Goal: Task Accomplishment & Management: Use online tool/utility

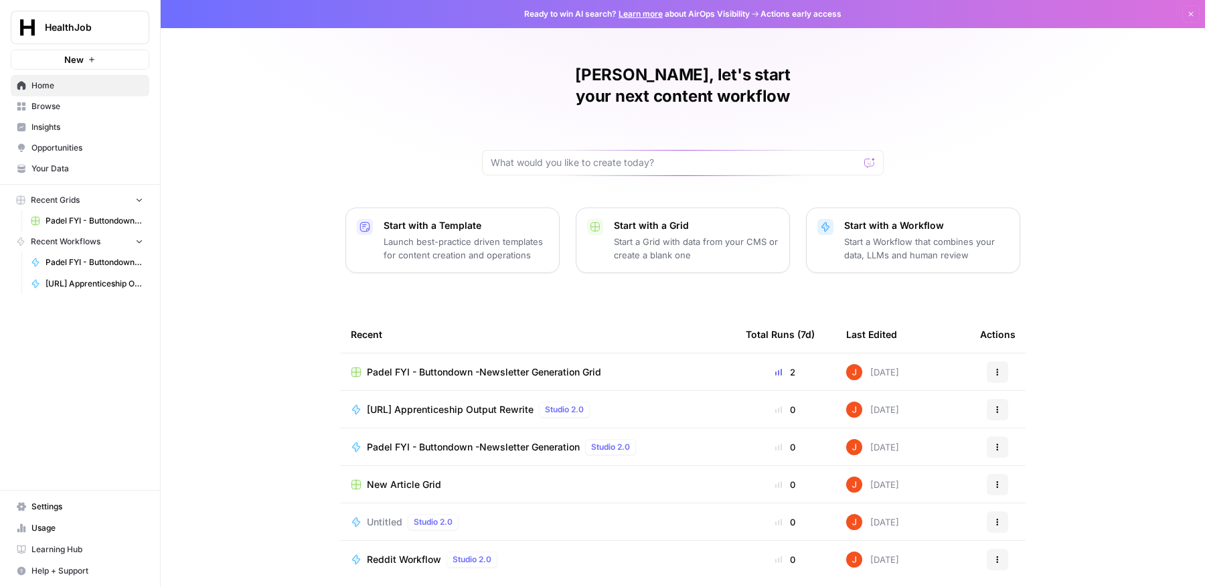
click at [462, 395] on td "Parallel.AI Apprenticeship Output Rewrite Studio 2.0" at bounding box center [537, 409] width 395 height 37
click at [469, 403] on span "[URL] Apprenticeship Output Rewrite" at bounding box center [450, 409] width 167 height 13
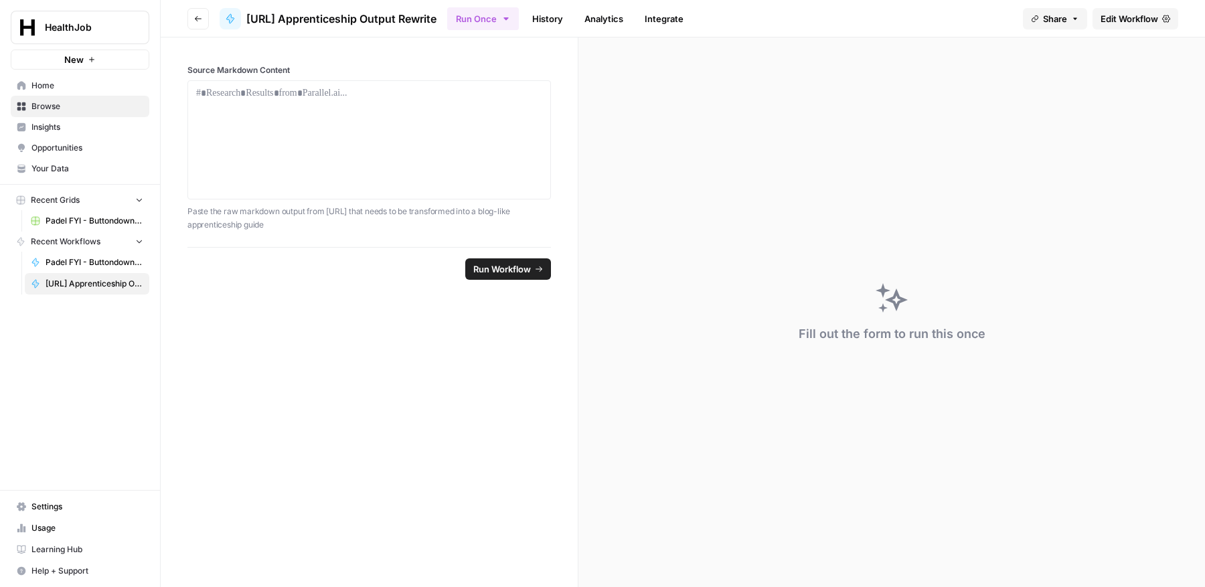
click at [1139, 17] on span "Edit Workflow" at bounding box center [1129, 18] width 58 height 13
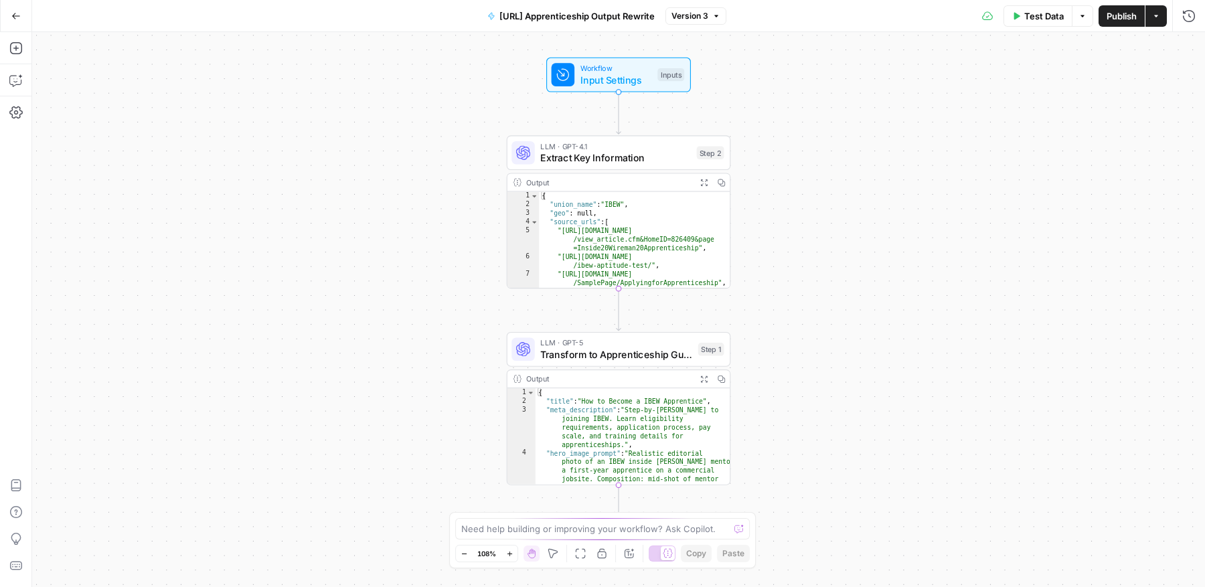
click at [1155, 17] on icon "button" at bounding box center [1156, 16] width 8 height 8
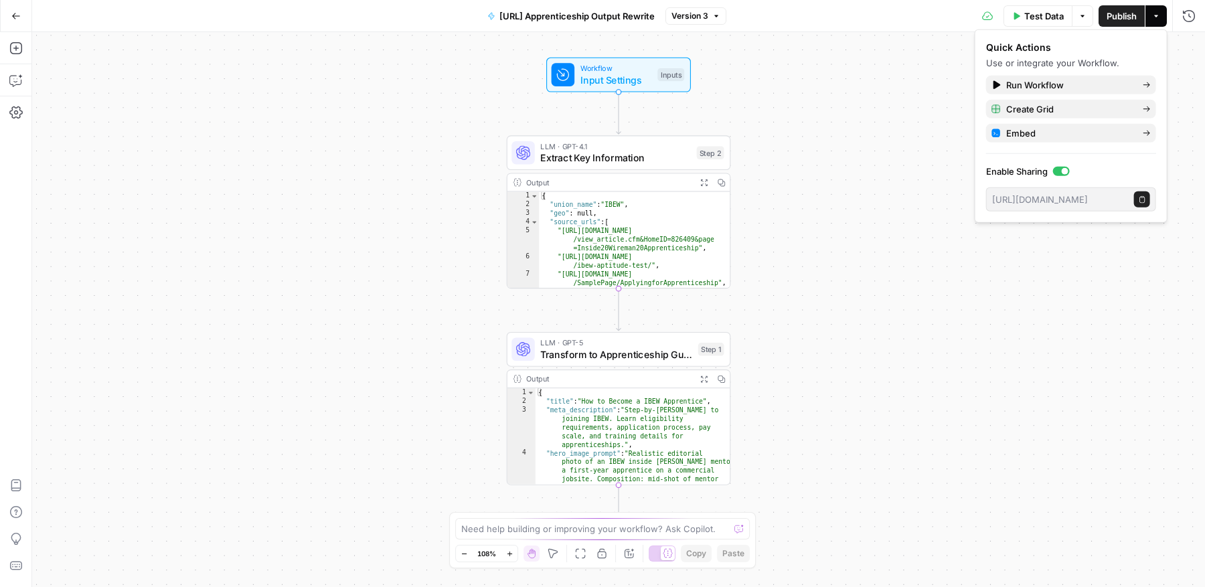
click at [1196, 9] on button "Run History" at bounding box center [1188, 15] width 21 height 21
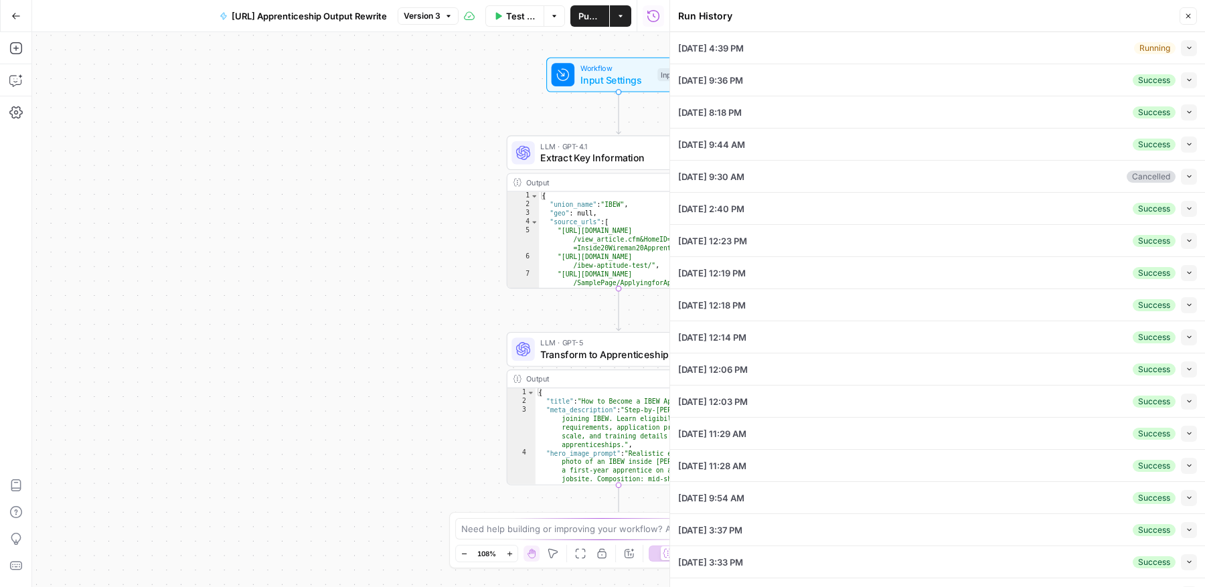
click at [1096, 54] on div "10/01/25 at 4:39 PM Running Collapse" at bounding box center [937, 47] width 519 height 31
click at [1193, 51] on button "Collapse" at bounding box center [1188, 48] width 16 height 16
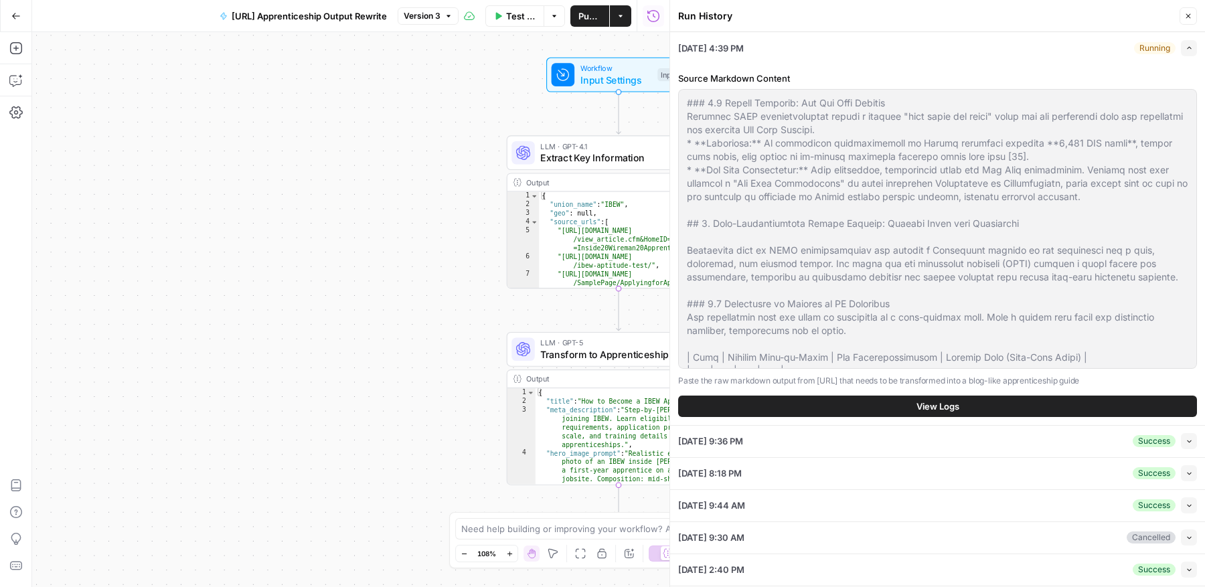
scroll to position [5689, 0]
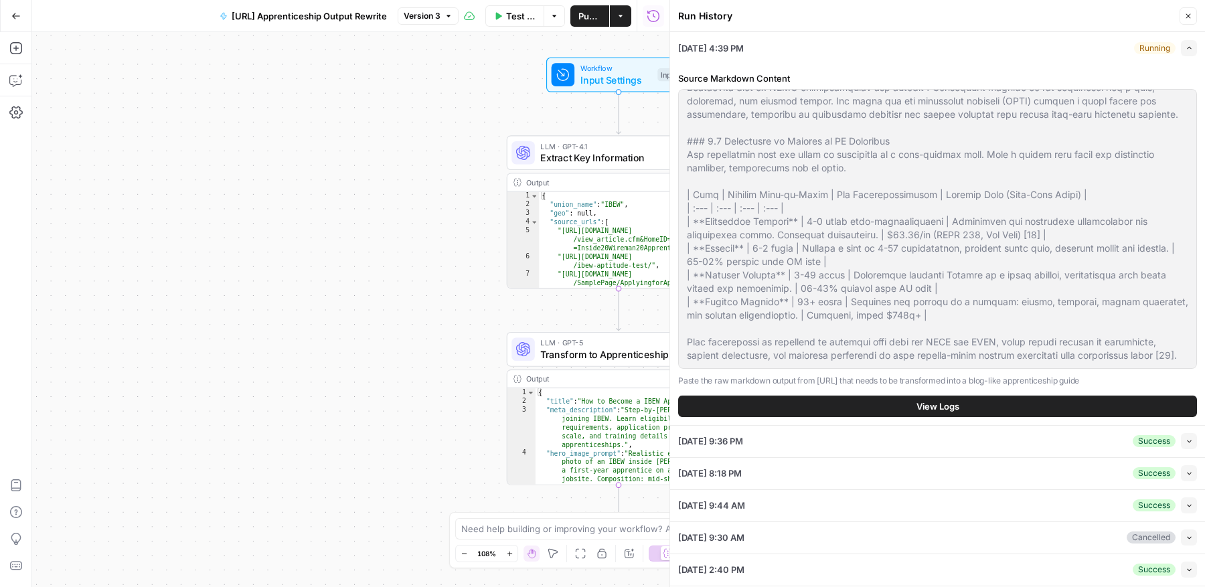
click at [1035, 408] on button "View Logs" at bounding box center [937, 405] width 519 height 21
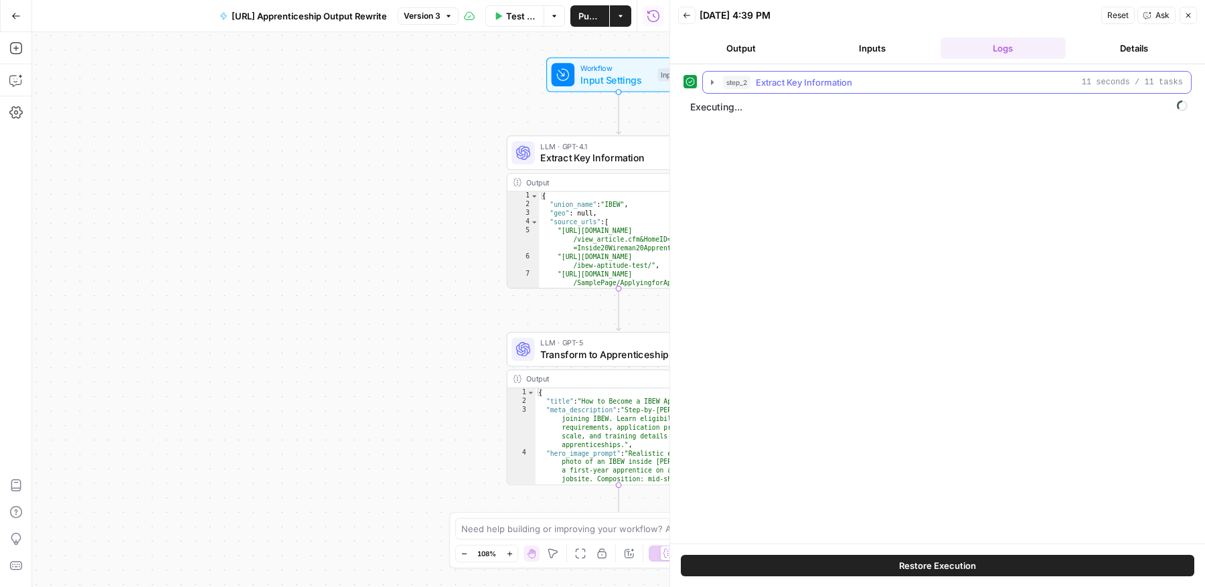
click at [710, 78] on icon "button" at bounding box center [712, 82] width 11 height 11
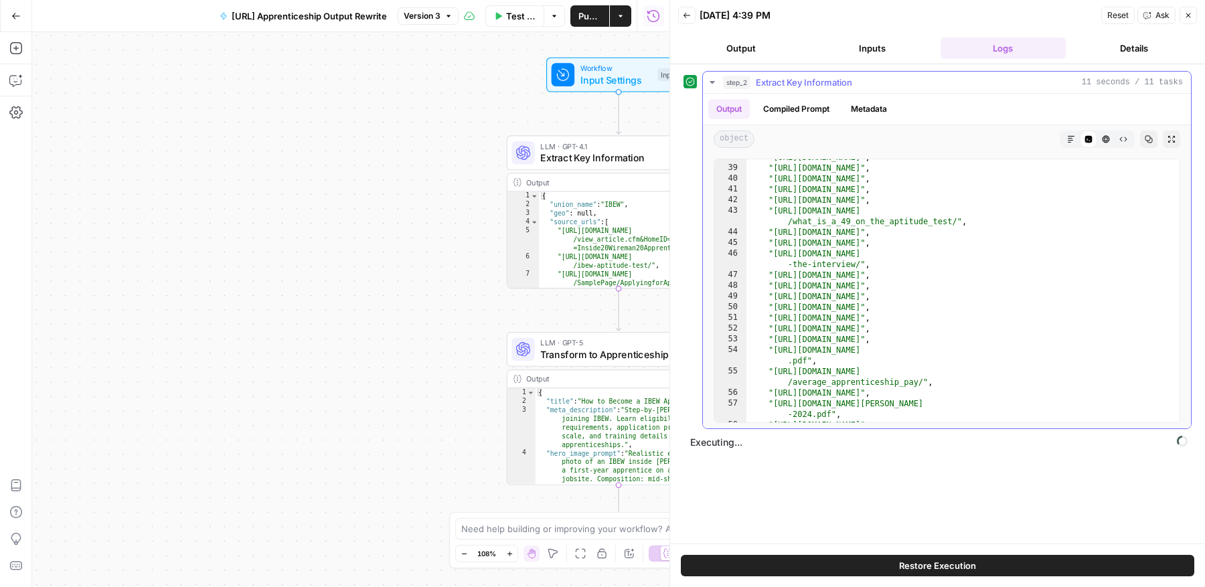
scroll to position [525, 0]
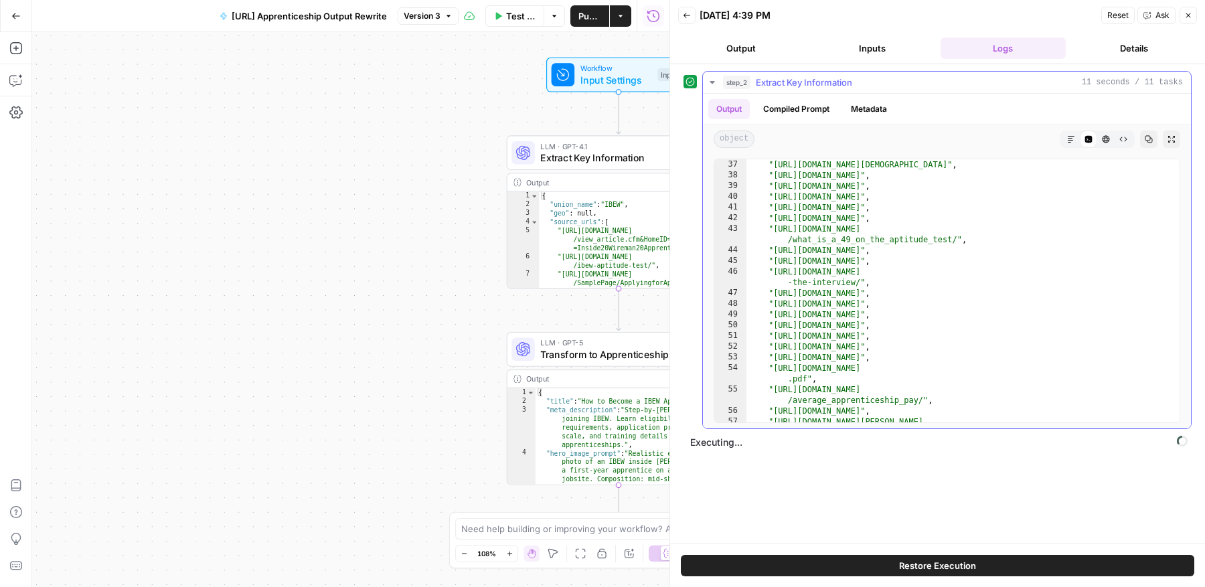
click at [819, 105] on button "Compiled Prompt" at bounding box center [796, 109] width 82 height 20
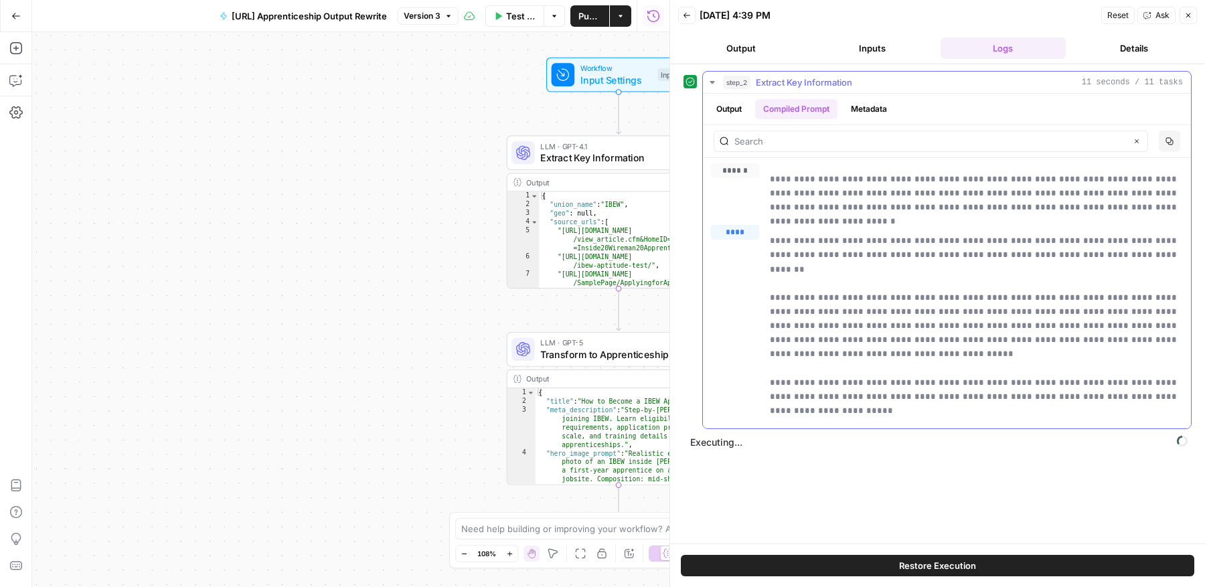
click at [878, 111] on button "Metadata" at bounding box center [868, 109] width 52 height 20
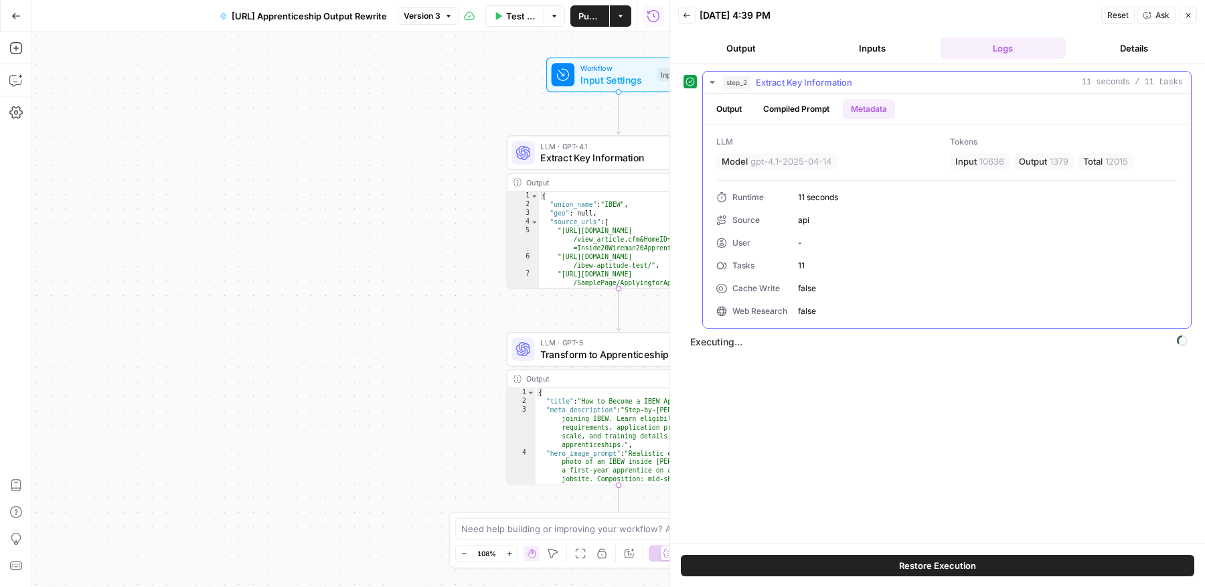
click at [817, 108] on button "Compiled Prompt" at bounding box center [796, 109] width 82 height 20
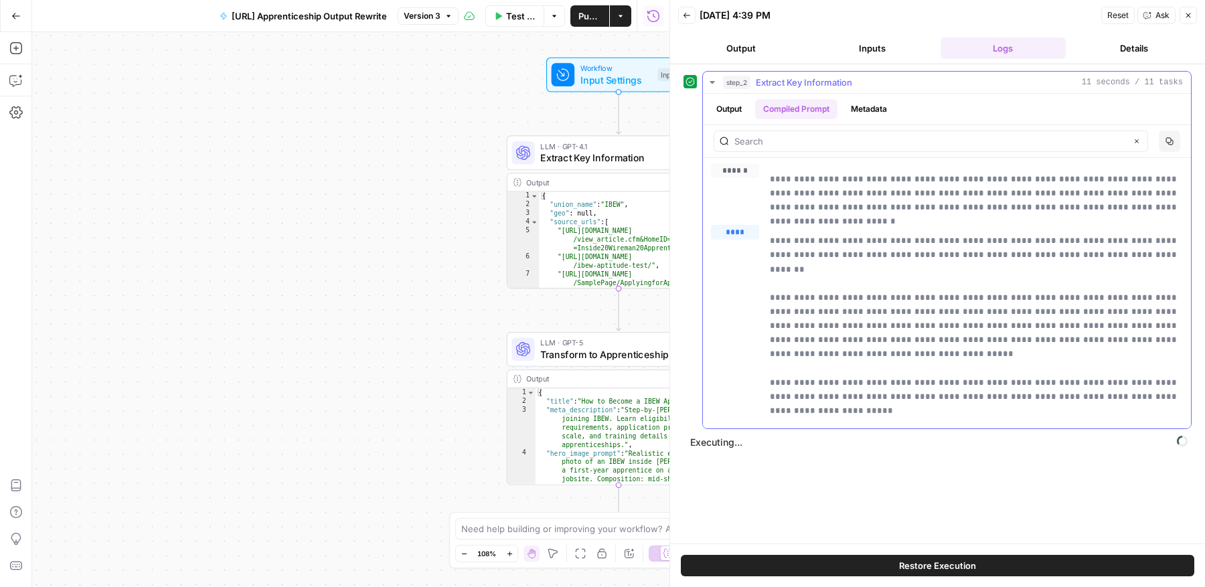
click at [709, 81] on icon "button" at bounding box center [712, 82] width 11 height 11
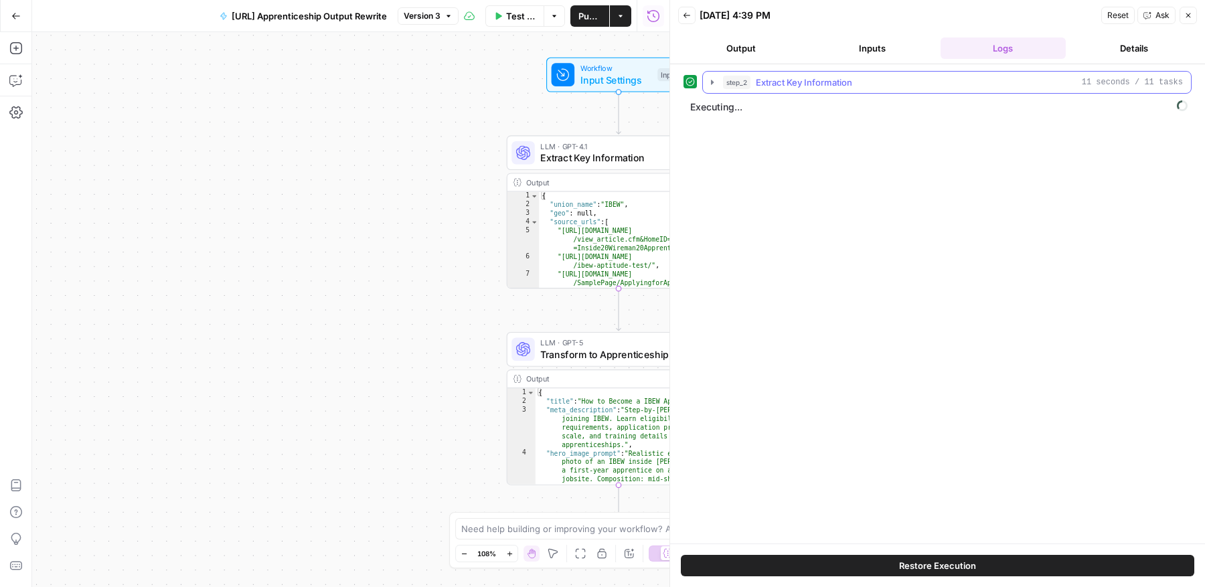
click at [713, 83] on icon "button" at bounding box center [712, 82] width 11 height 11
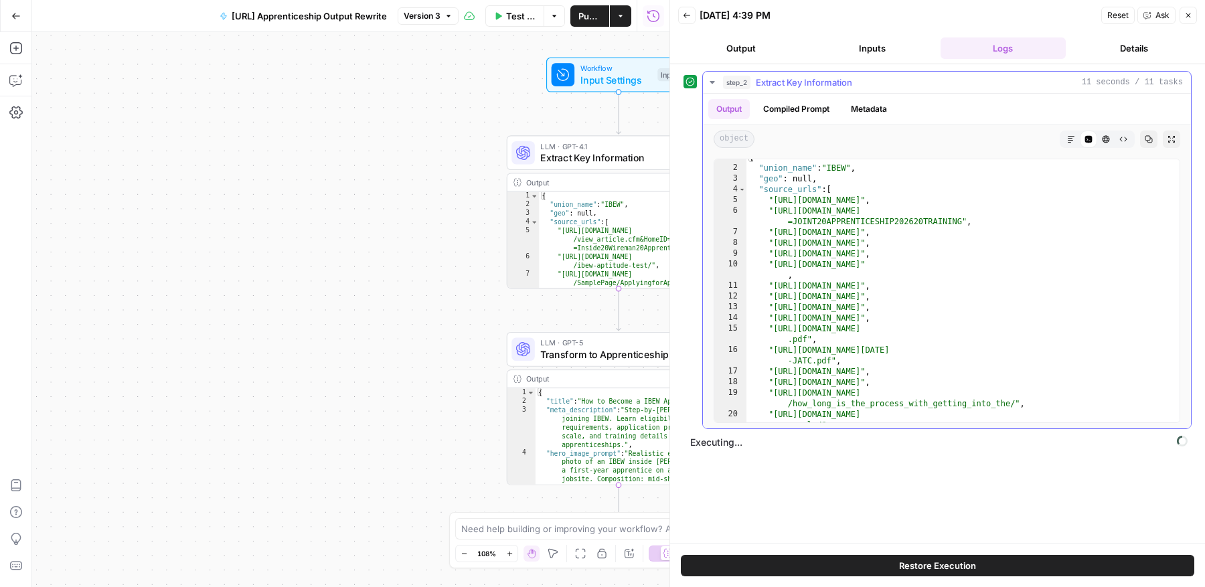
scroll to position [7, 0]
click at [711, 80] on icon "button" at bounding box center [712, 82] width 11 height 11
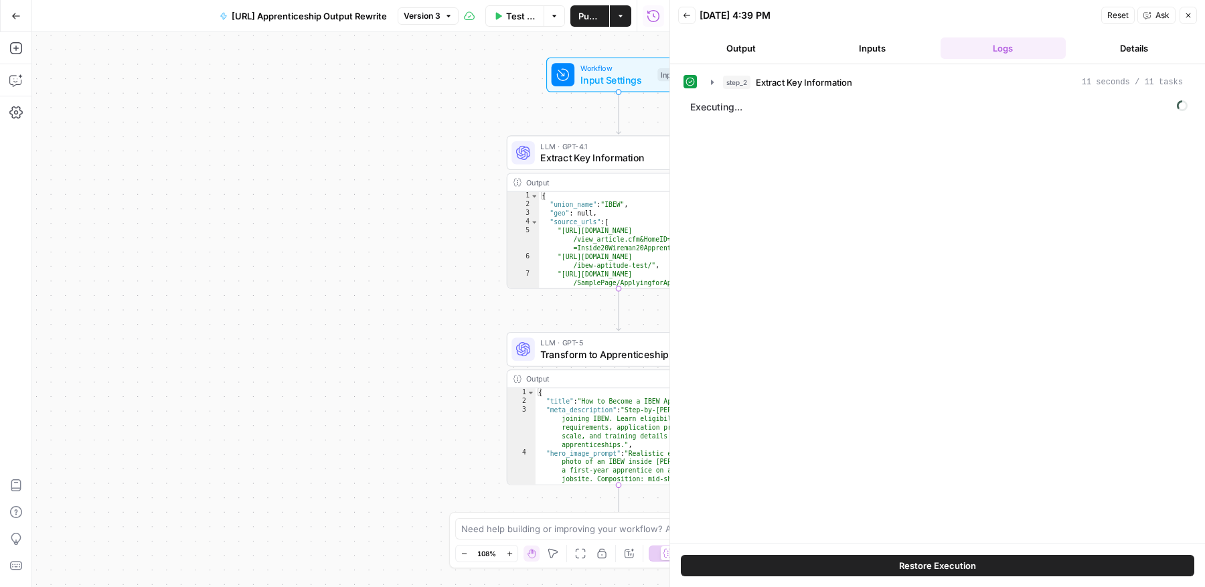
click at [761, 48] on button "Output" at bounding box center [741, 47] width 126 height 21
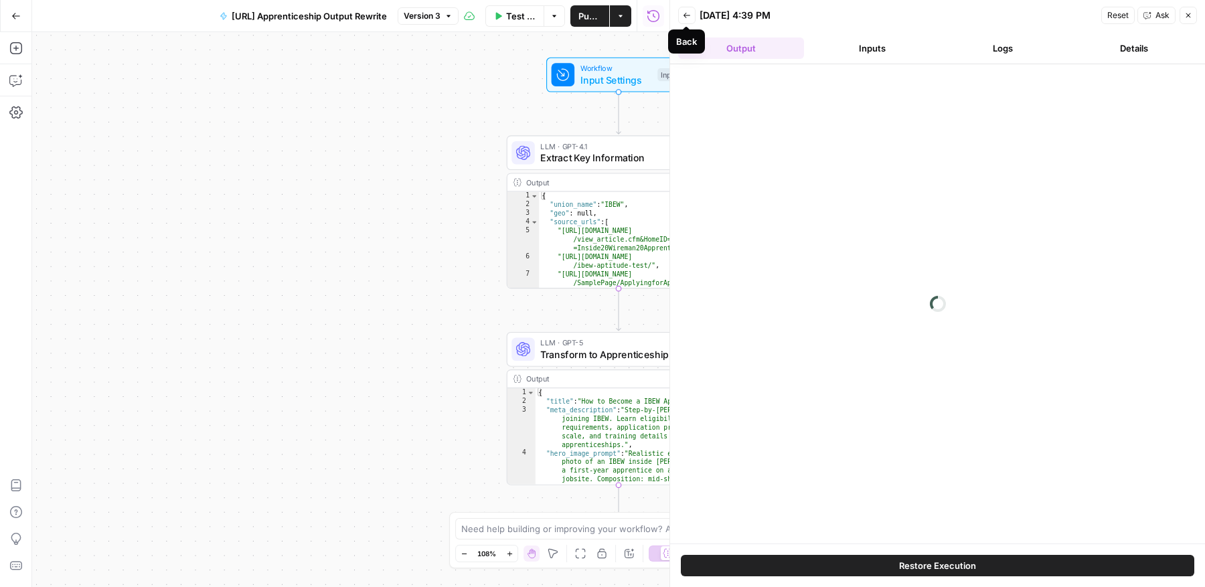
click at [687, 17] on icon "button" at bounding box center [687, 15] width 8 height 8
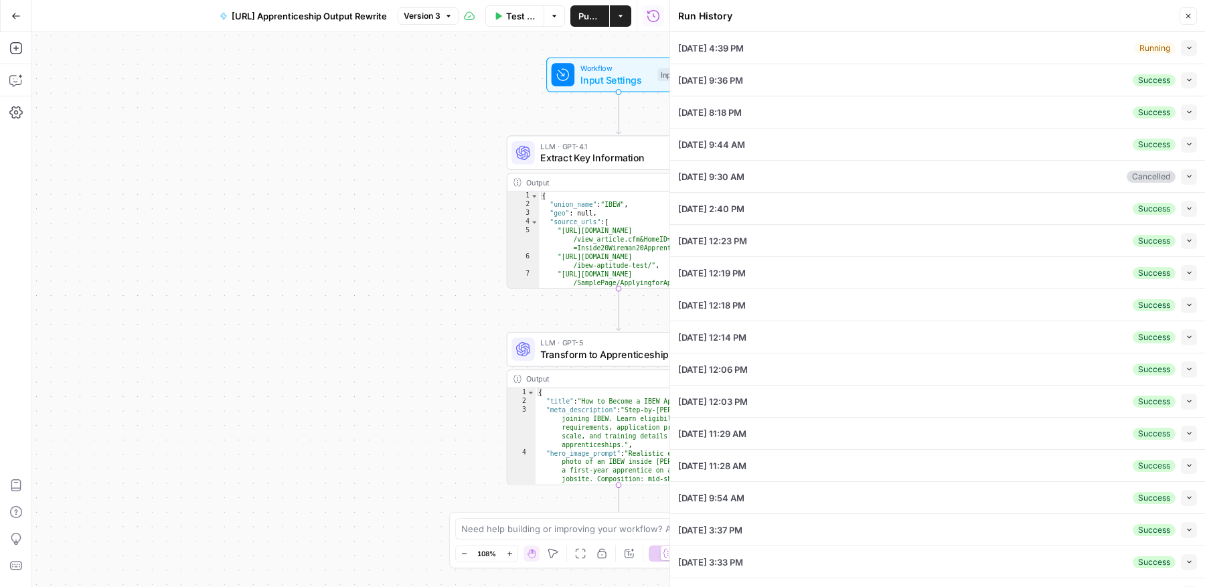
click at [1186, 46] on icon "button" at bounding box center [1188, 47] width 7 height 7
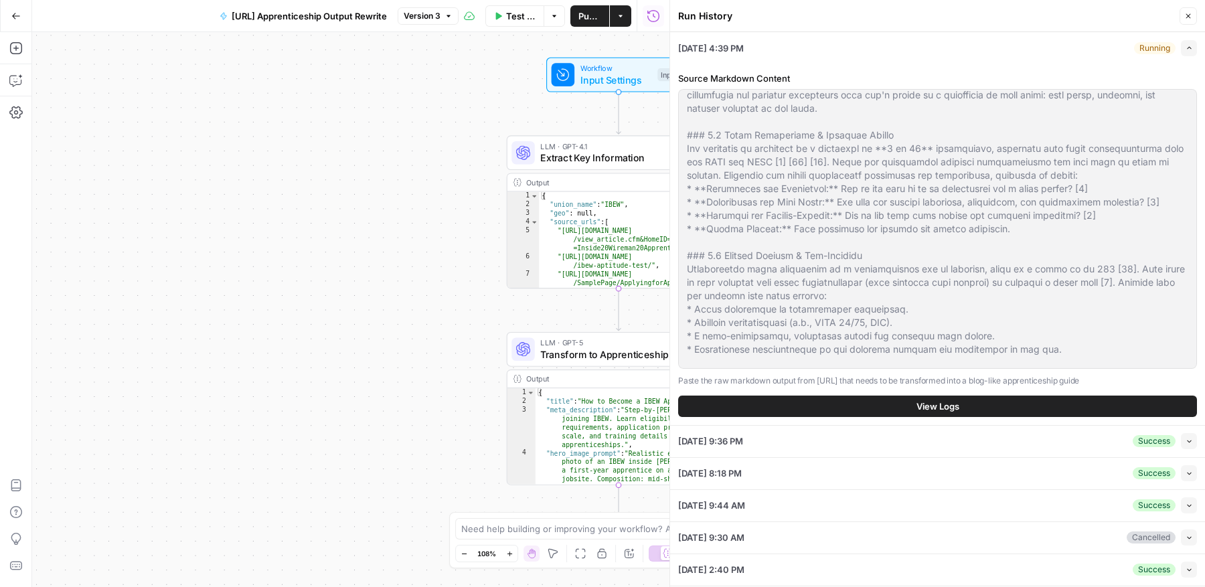
scroll to position [2787, 0]
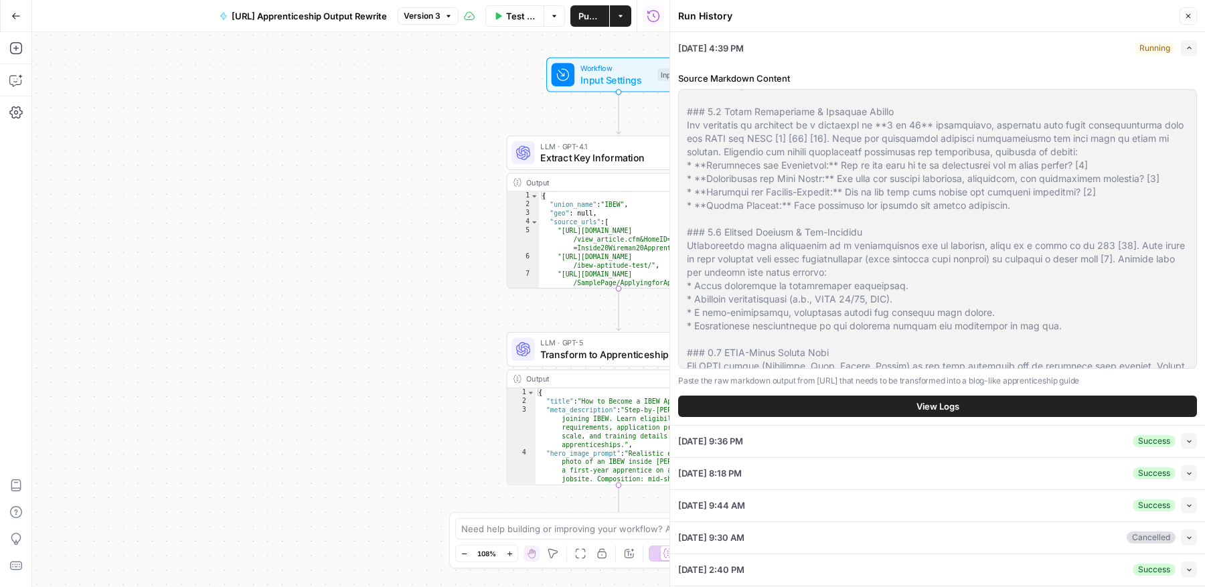
click at [973, 408] on button "View Logs" at bounding box center [937, 405] width 519 height 21
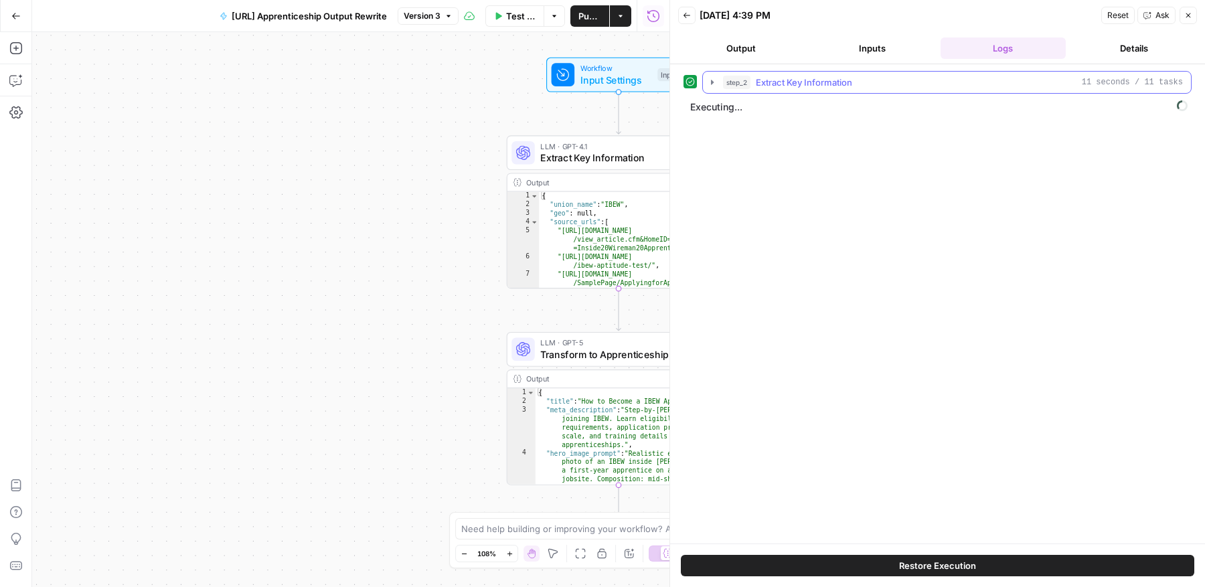
click at [709, 78] on icon "button" at bounding box center [712, 82] width 11 height 11
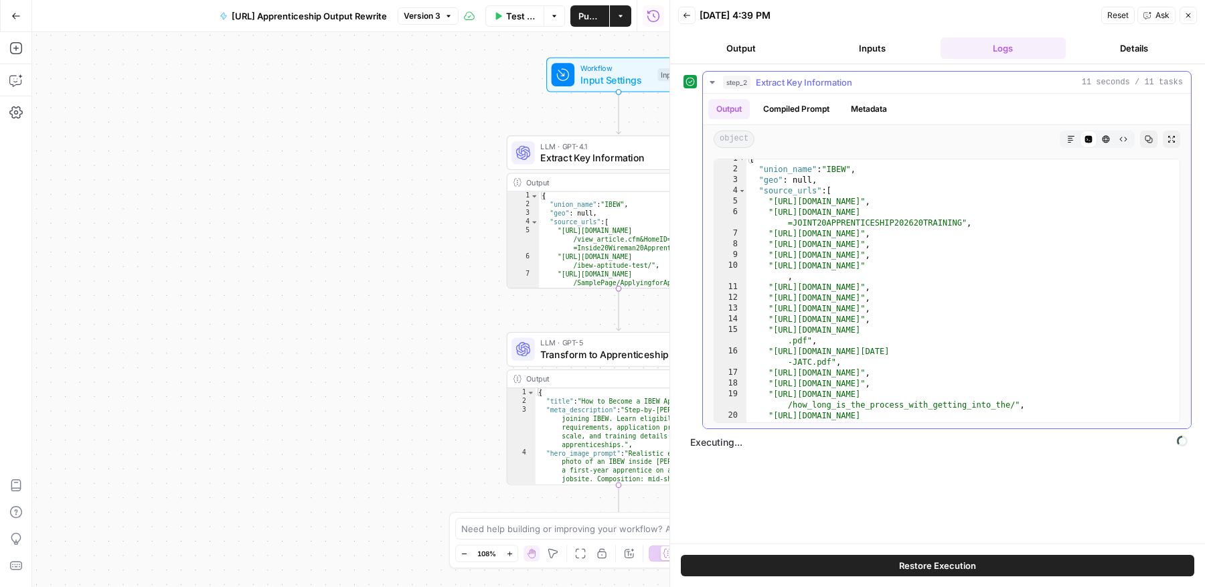
scroll to position [7, 0]
click at [711, 78] on icon "button" at bounding box center [712, 82] width 11 height 11
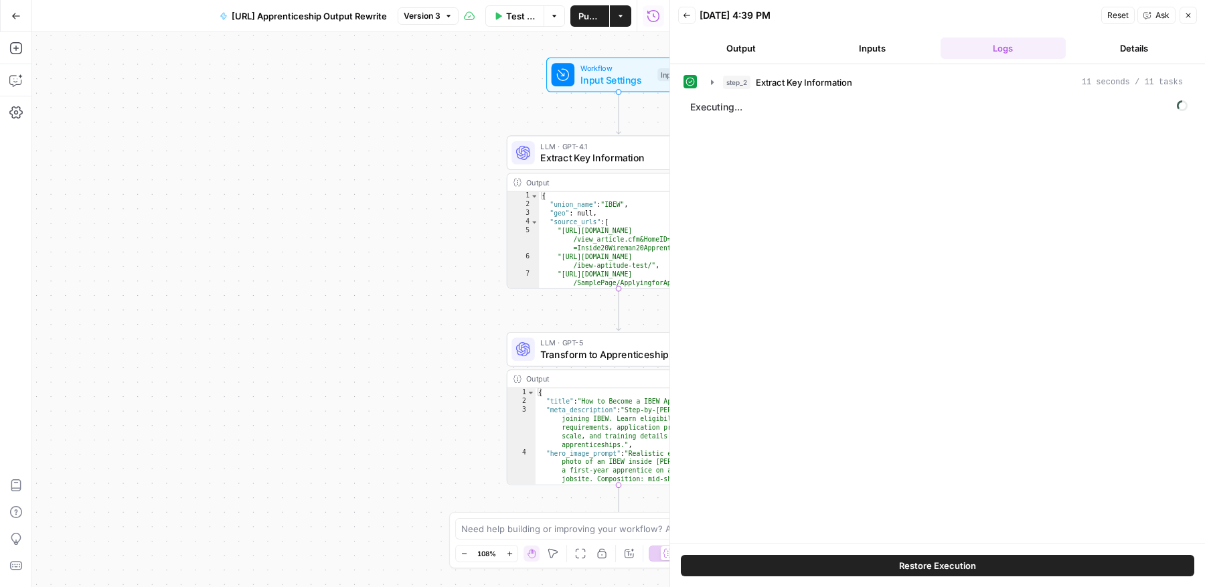
click at [410, 395] on div "Workflow Input Settings Inputs LLM · GPT-4.1 Extract Key Information Step 2 Out…" at bounding box center [350, 309] width 637 height 555
click at [711, 78] on icon "button" at bounding box center [712, 82] width 11 height 11
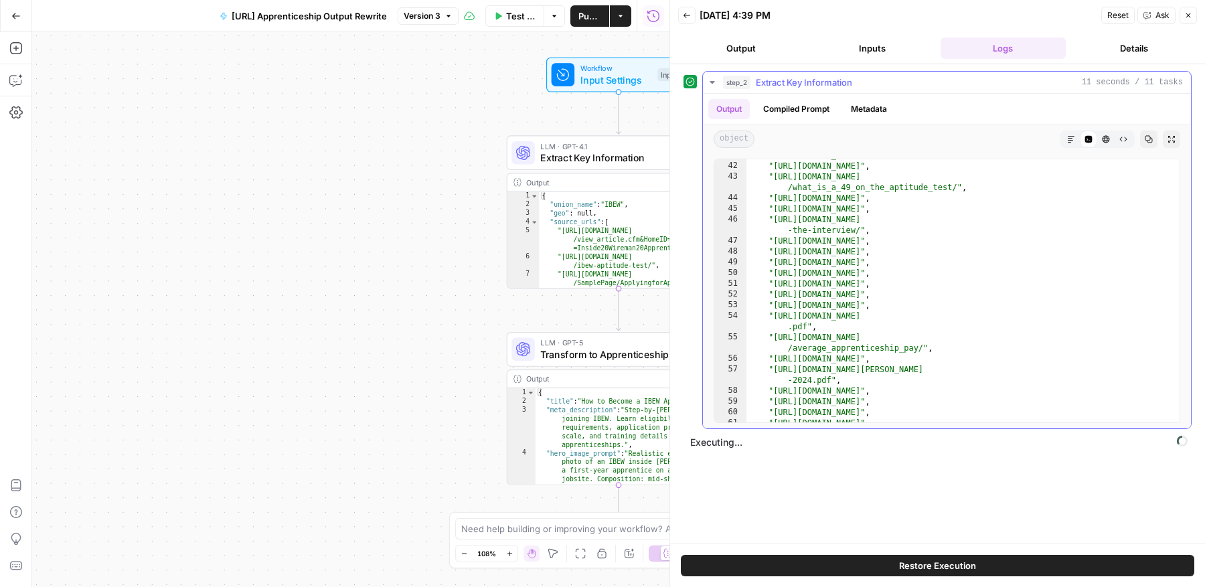
scroll to position [668, 0]
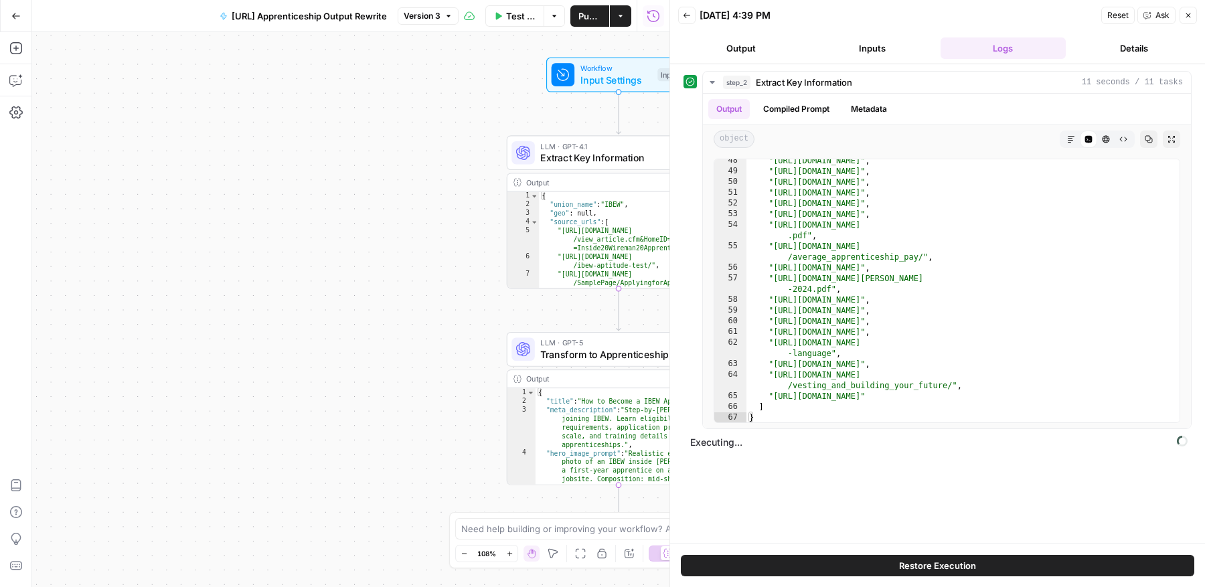
click at [1188, 13] on icon "button" at bounding box center [1188, 15] width 8 height 8
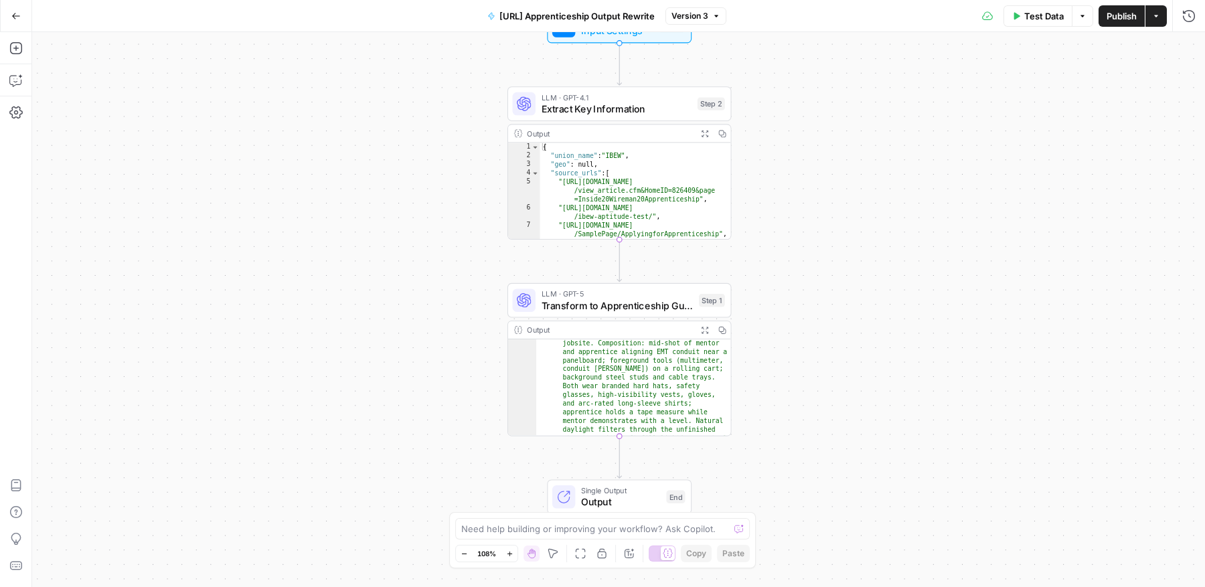
scroll to position [167, 0]
click at [634, 310] on span "Transform to Apprenticeship Guide" at bounding box center [617, 305] width 152 height 15
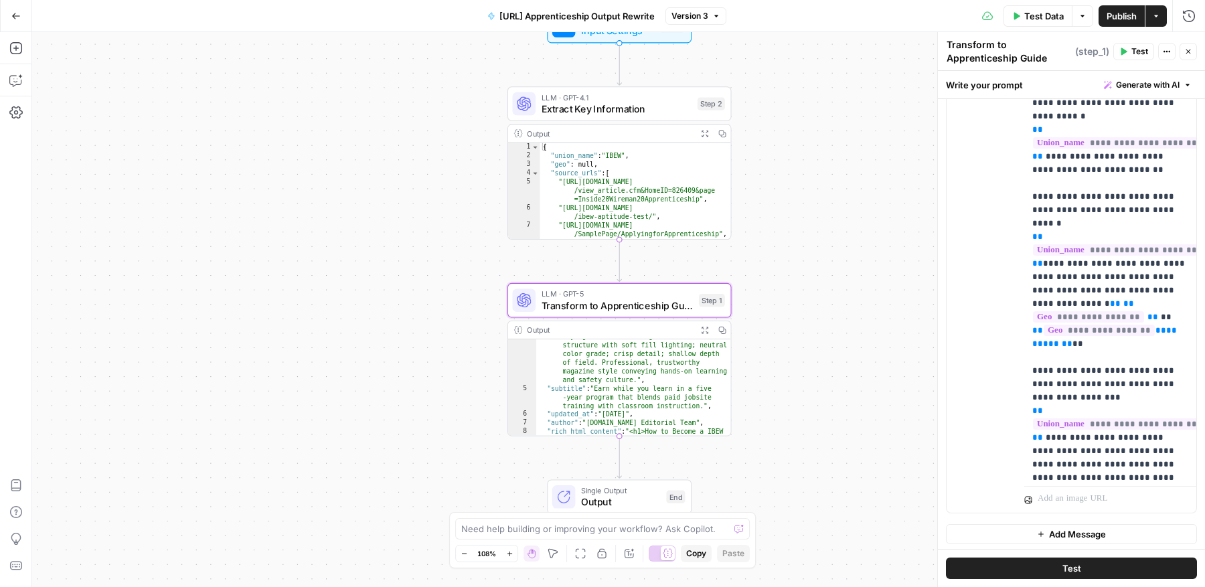
scroll to position [0, 0]
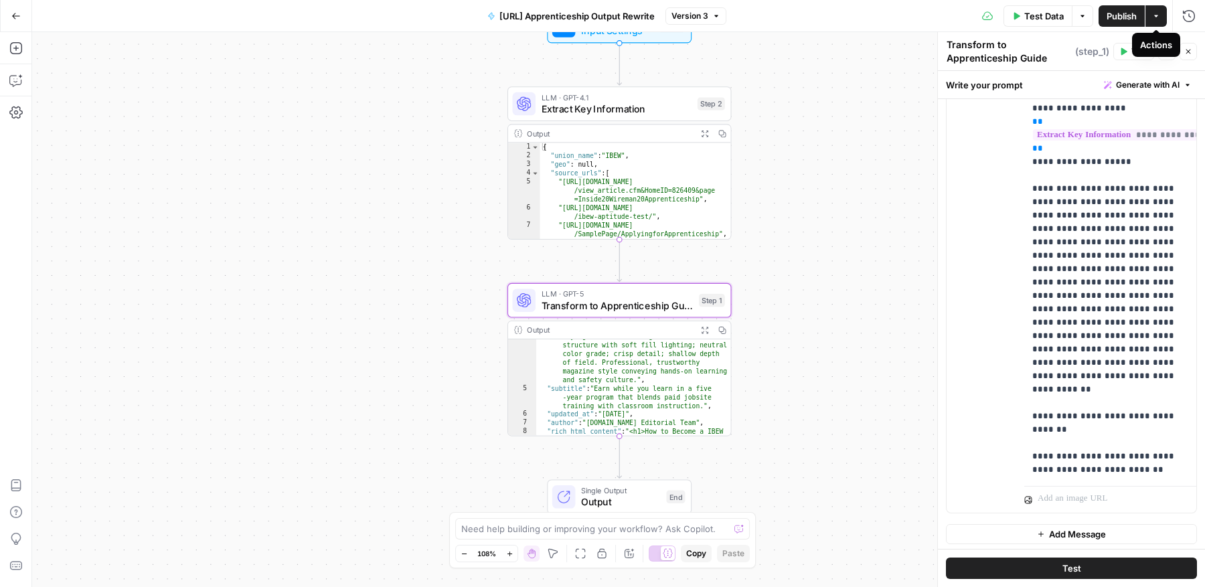
click at [1154, 15] on icon "button" at bounding box center [1156, 16] width 4 height 2
click at [1184, 46] on span "E" at bounding box center [1185, 44] width 11 height 13
click at [1184, 19] on icon "button" at bounding box center [1188, 15] width 13 height 13
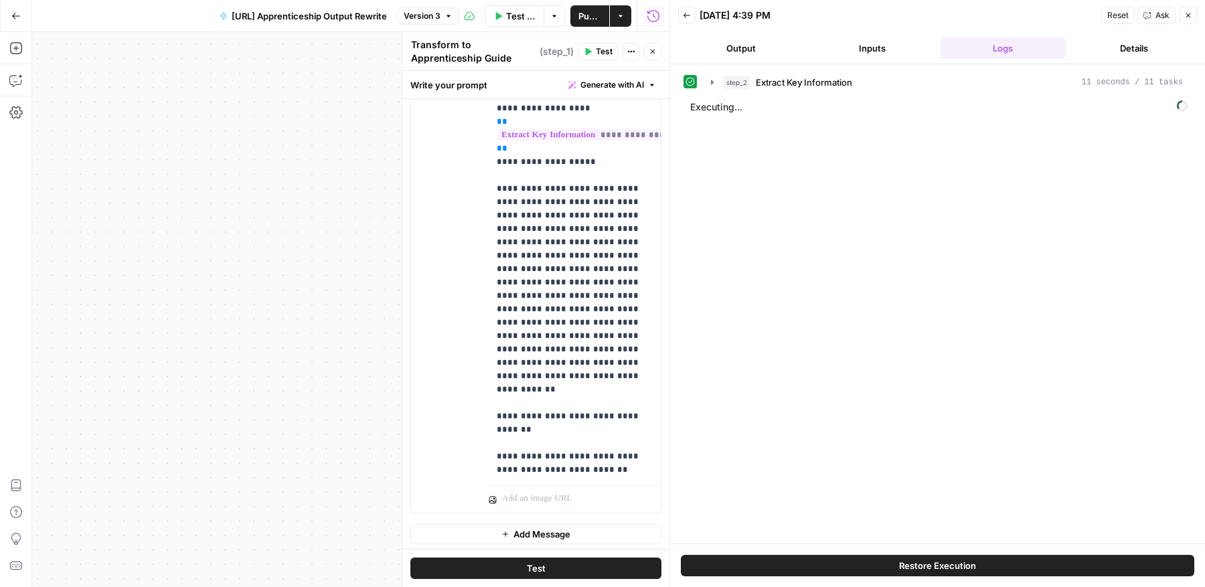
click at [774, 51] on button "Output" at bounding box center [741, 47] width 126 height 21
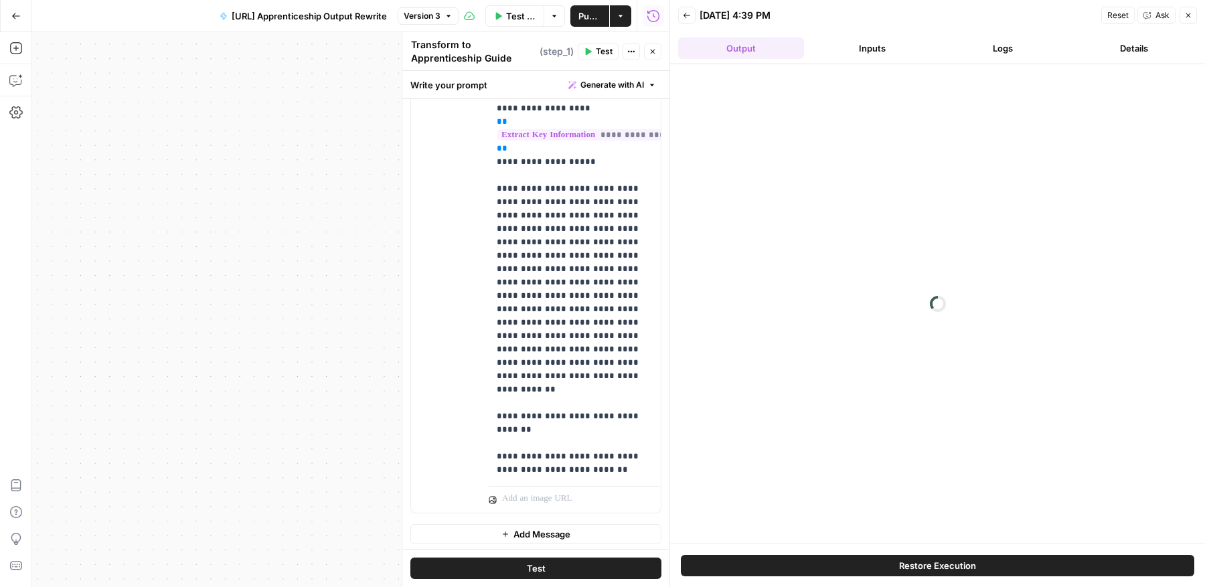
click at [967, 564] on span "Restore Execution" at bounding box center [937, 565] width 77 height 13
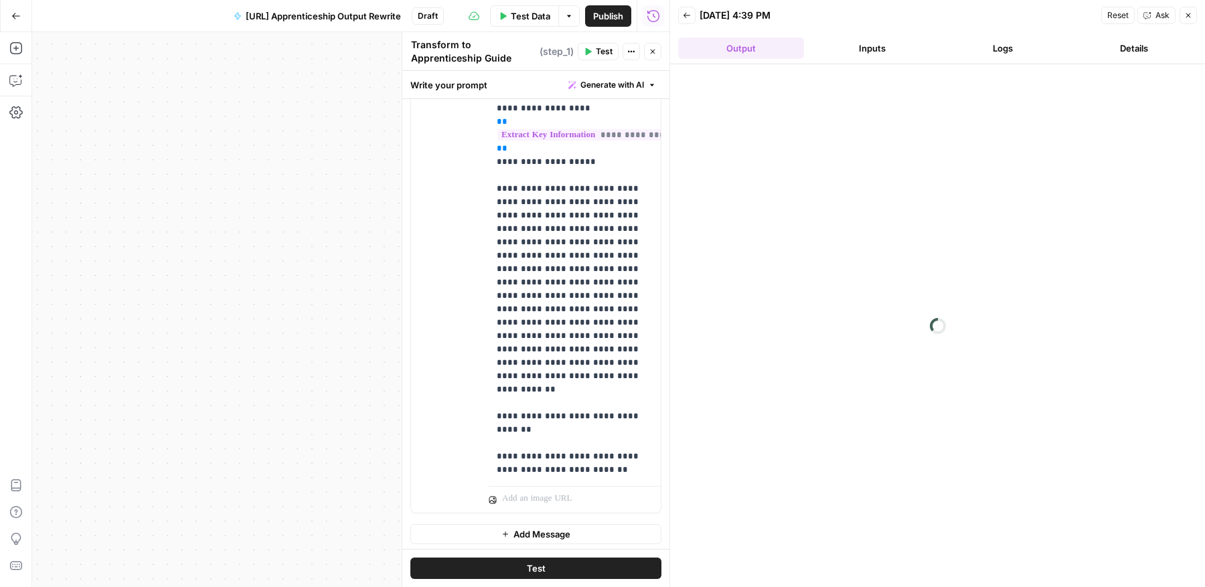
click at [889, 53] on button "Inputs" at bounding box center [872, 47] width 126 height 21
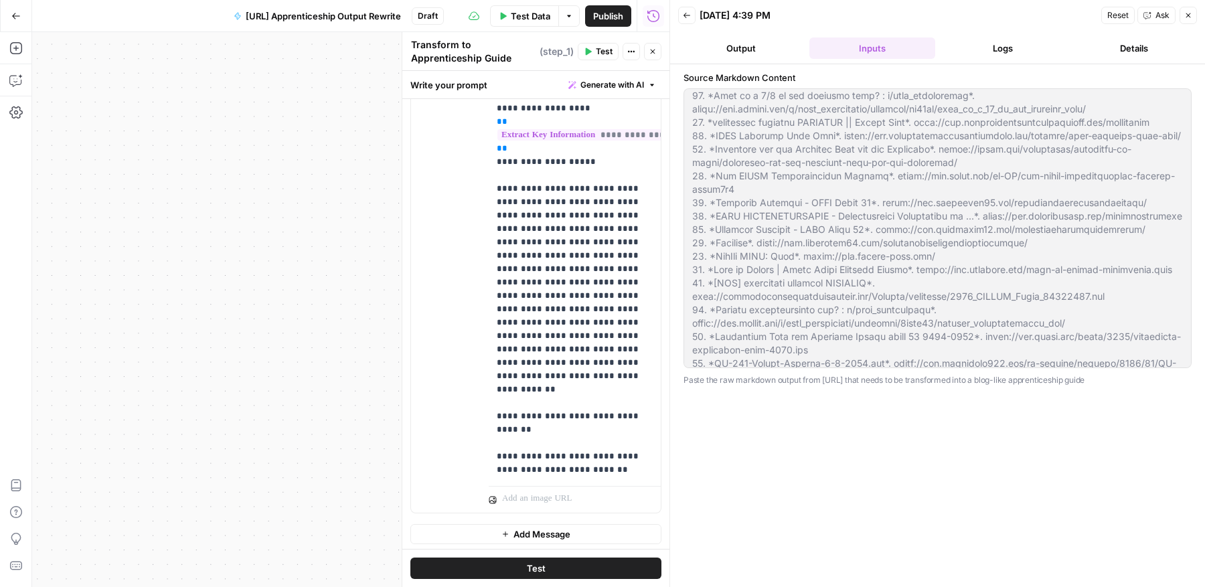
scroll to position [8123, 0]
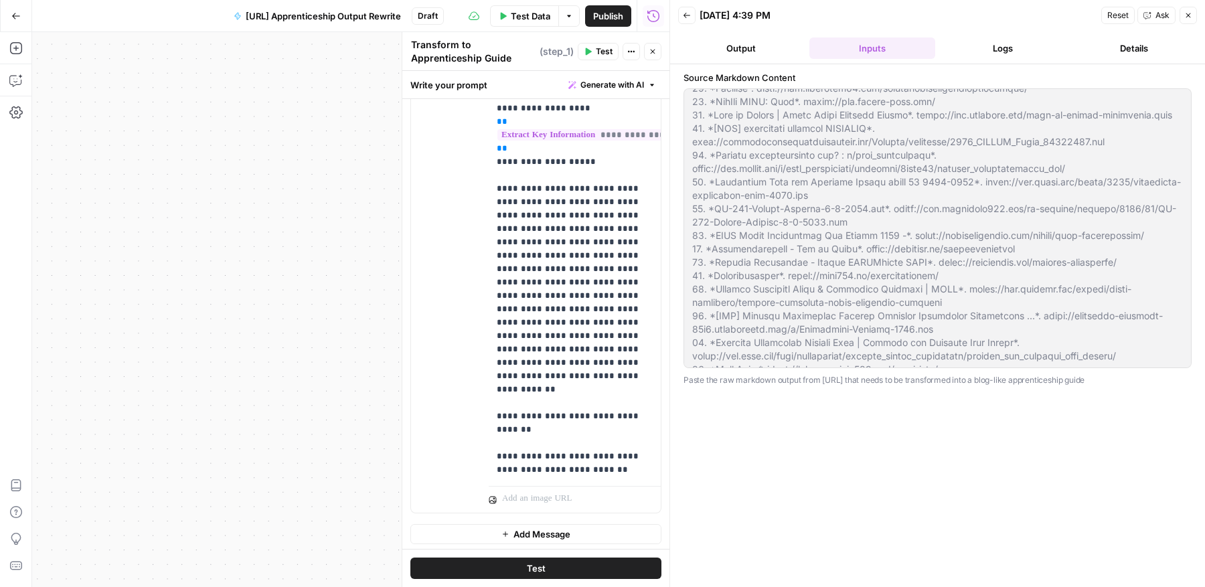
click at [978, 362] on div at bounding box center [937, 228] width 508 height 280
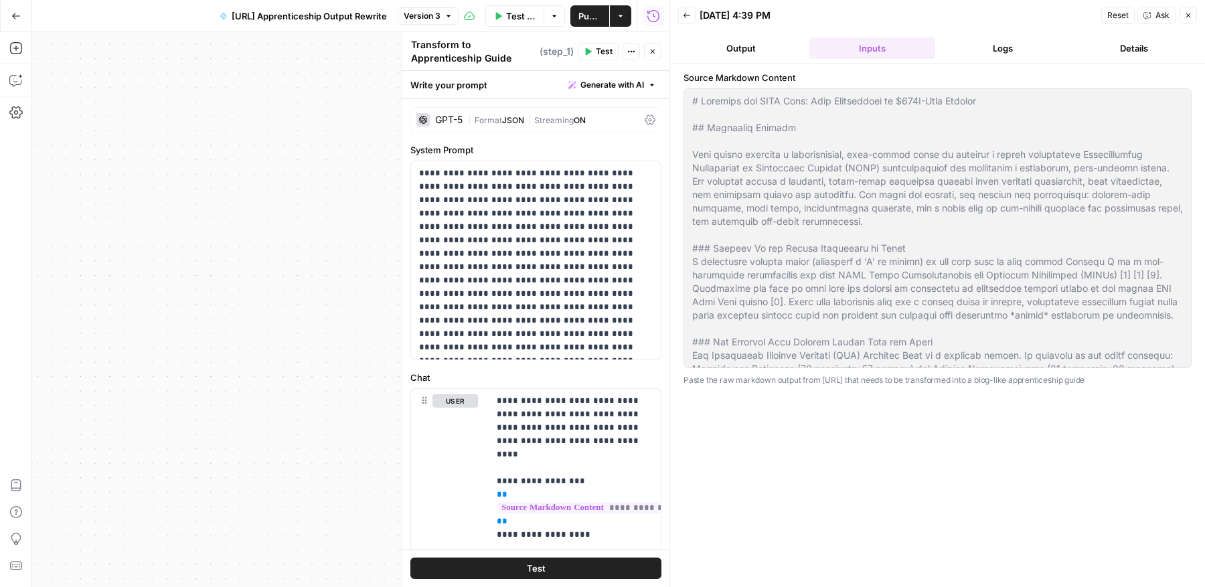
scroll to position [8123, 0]
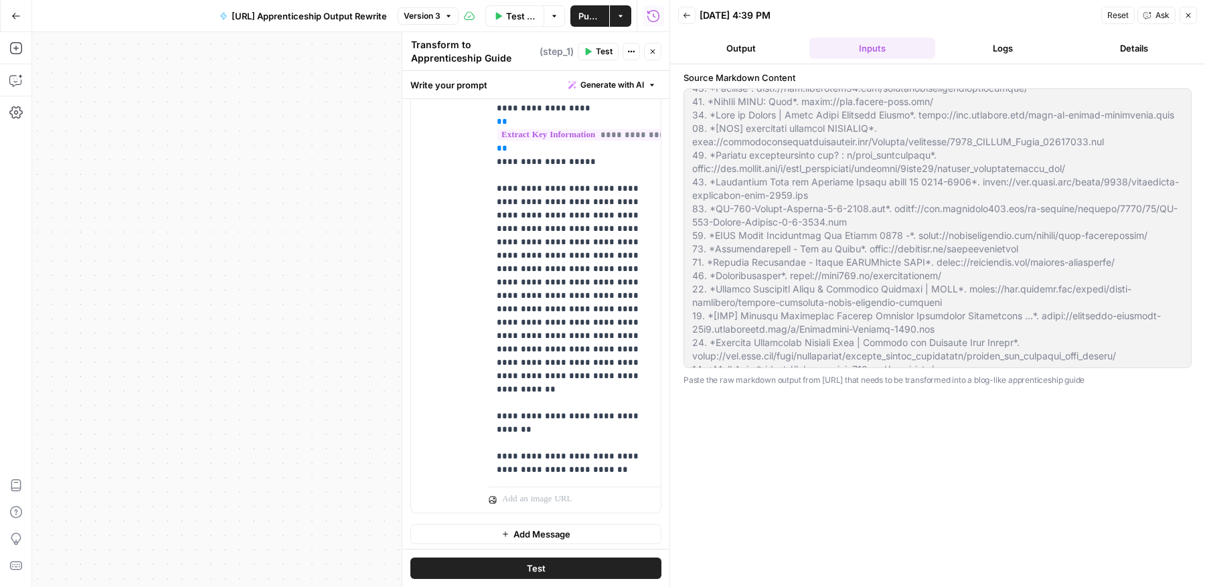
click at [753, 46] on button "Output" at bounding box center [741, 47] width 126 height 21
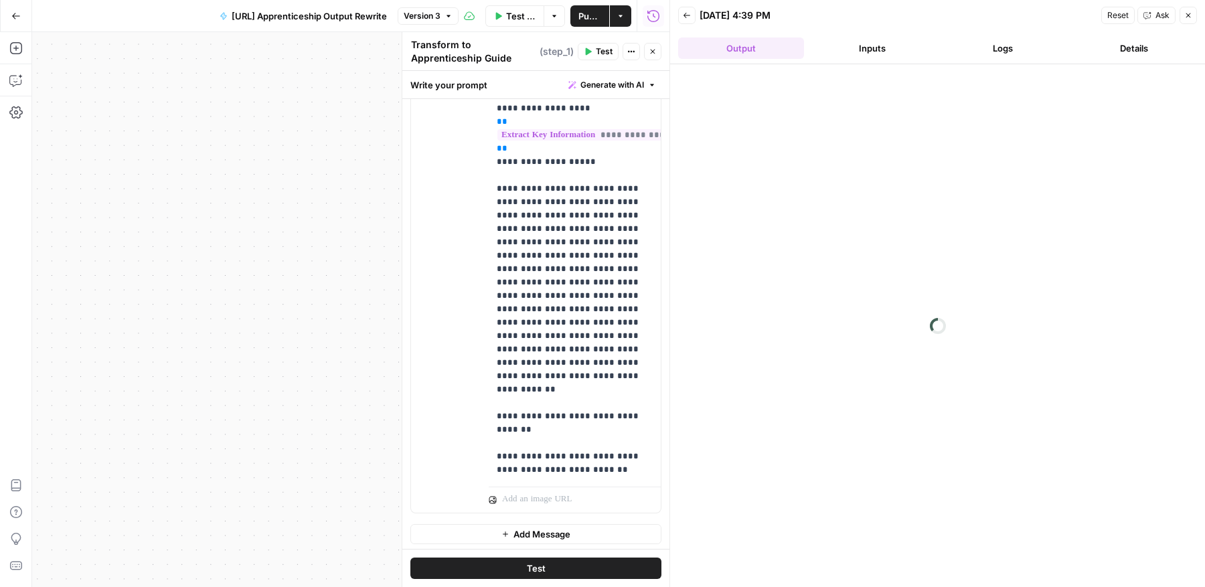
click at [685, 15] on icon "button" at bounding box center [686, 15] width 7 height 5
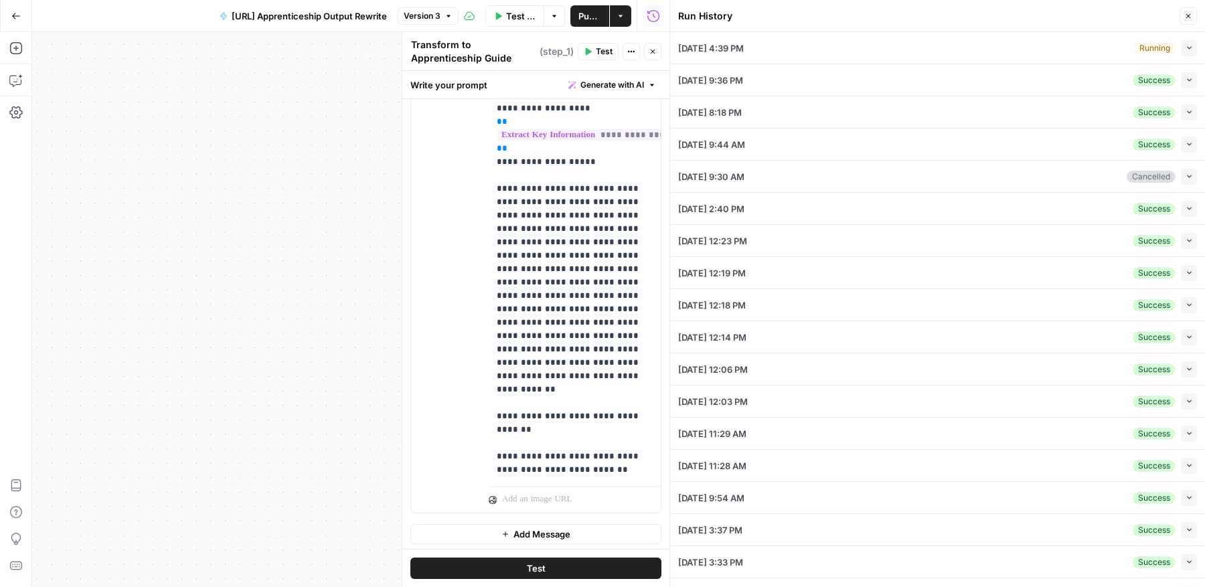
click at [532, 19] on span "Test Data" at bounding box center [521, 15] width 30 height 13
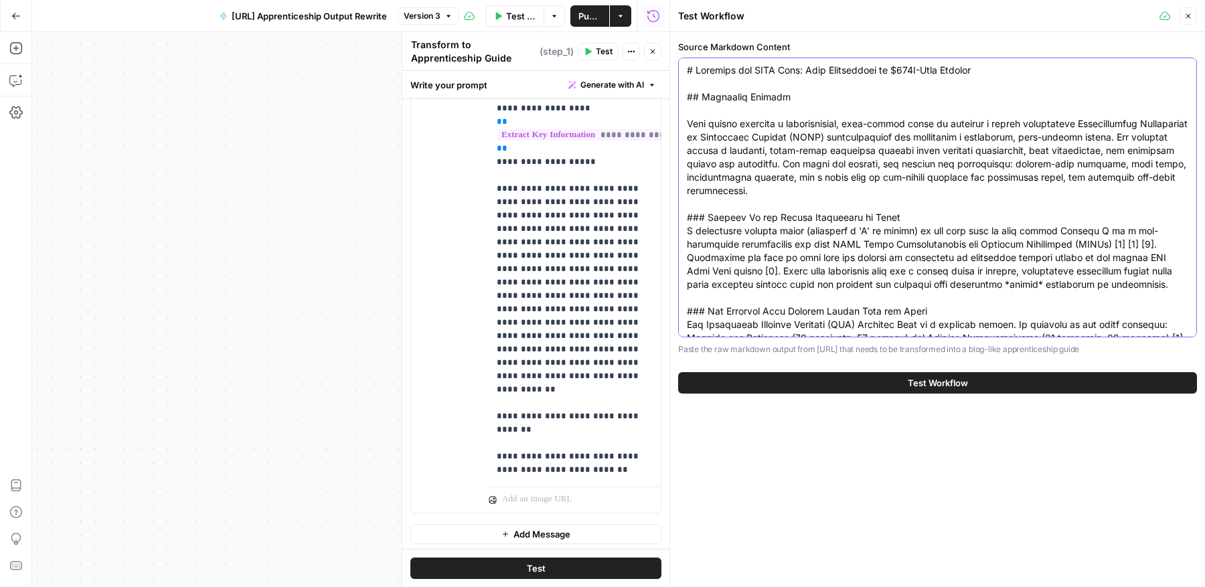
click at [874, 387] on button "Test Workflow" at bounding box center [937, 382] width 519 height 21
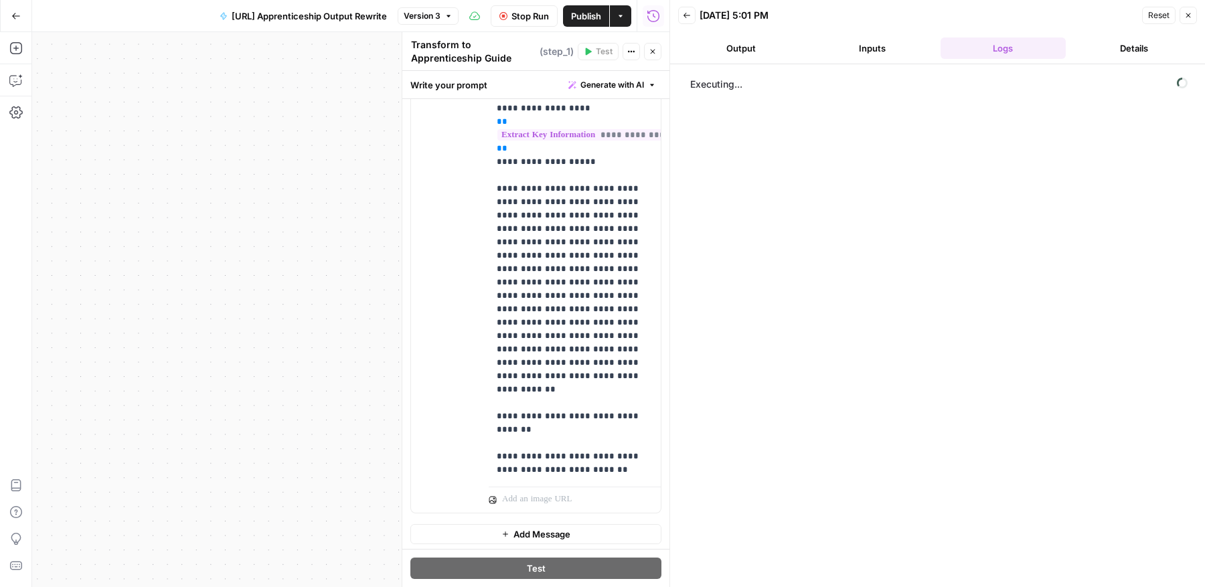
click at [1159, 52] on button "Details" at bounding box center [1134, 47] width 126 height 21
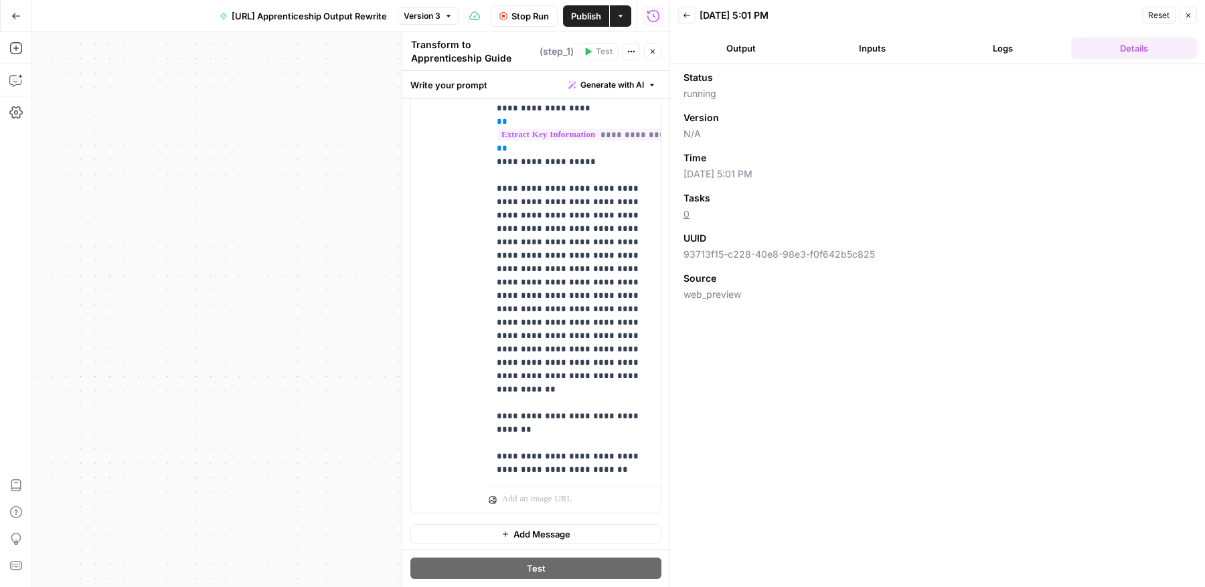
click at [1012, 48] on button "Logs" at bounding box center [1003, 47] width 126 height 21
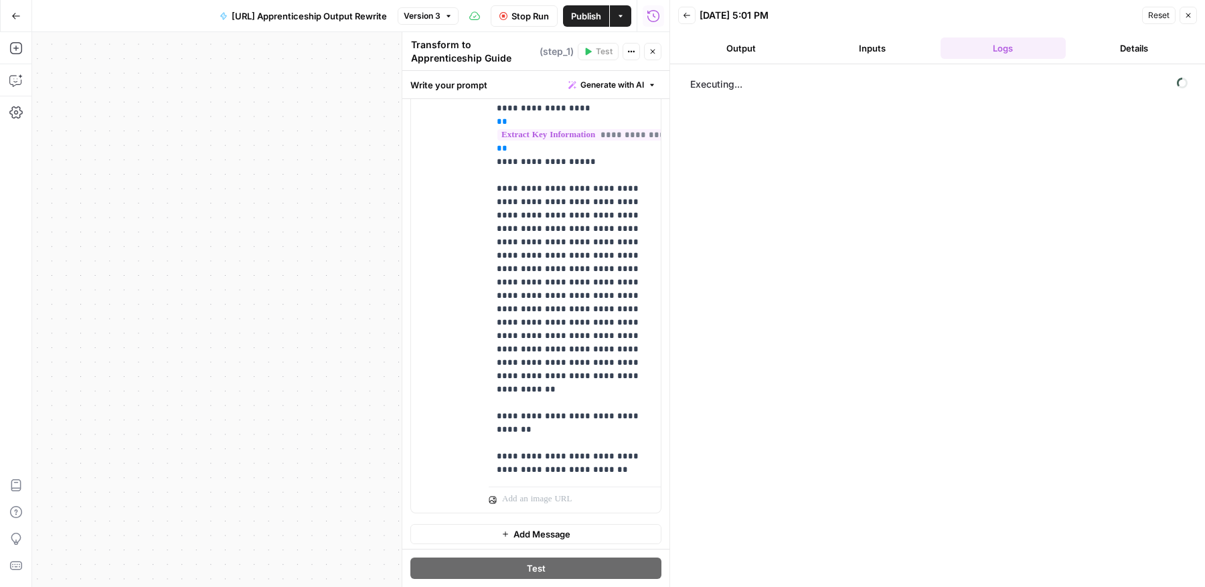
click at [915, 48] on button "Inputs" at bounding box center [872, 47] width 126 height 21
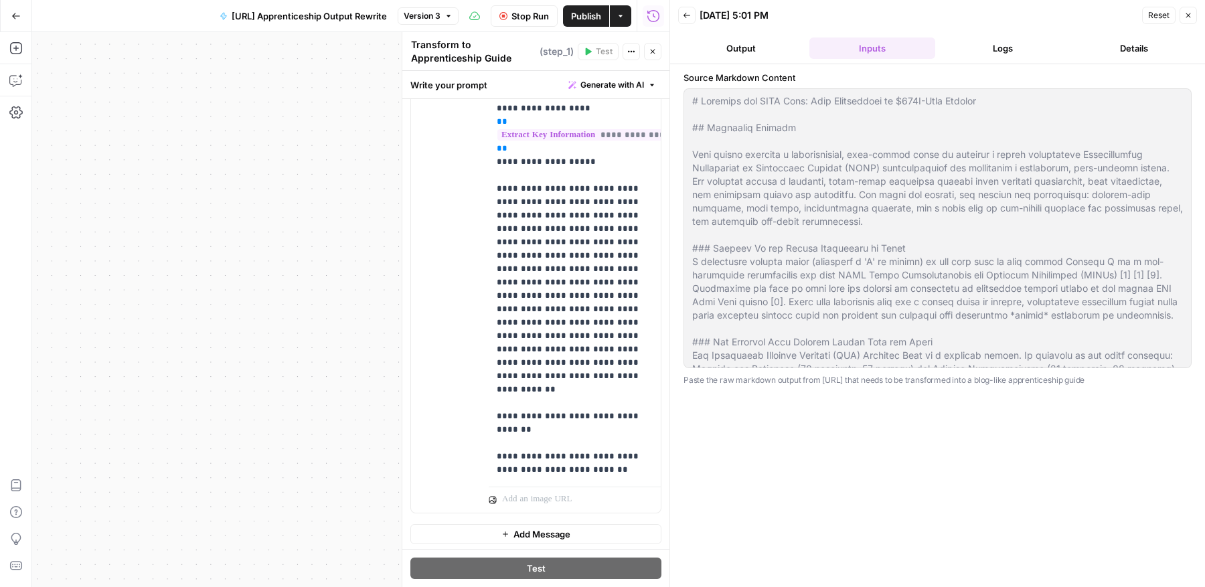
click at [765, 54] on button "Output" at bounding box center [741, 47] width 126 height 21
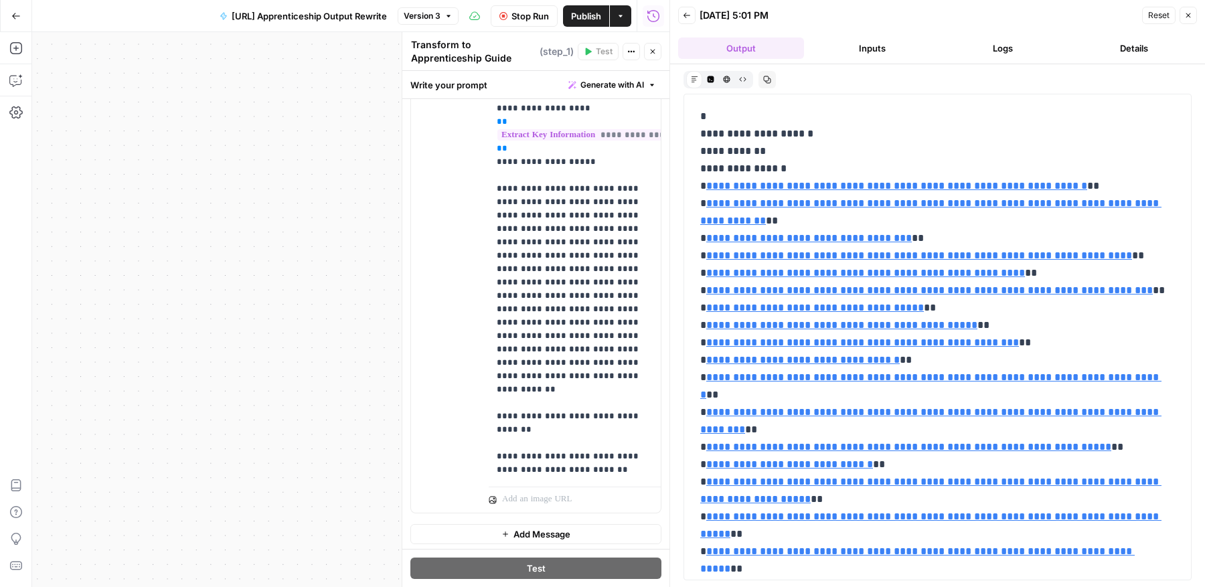
click at [822, 49] on button "Inputs" at bounding box center [872, 47] width 126 height 21
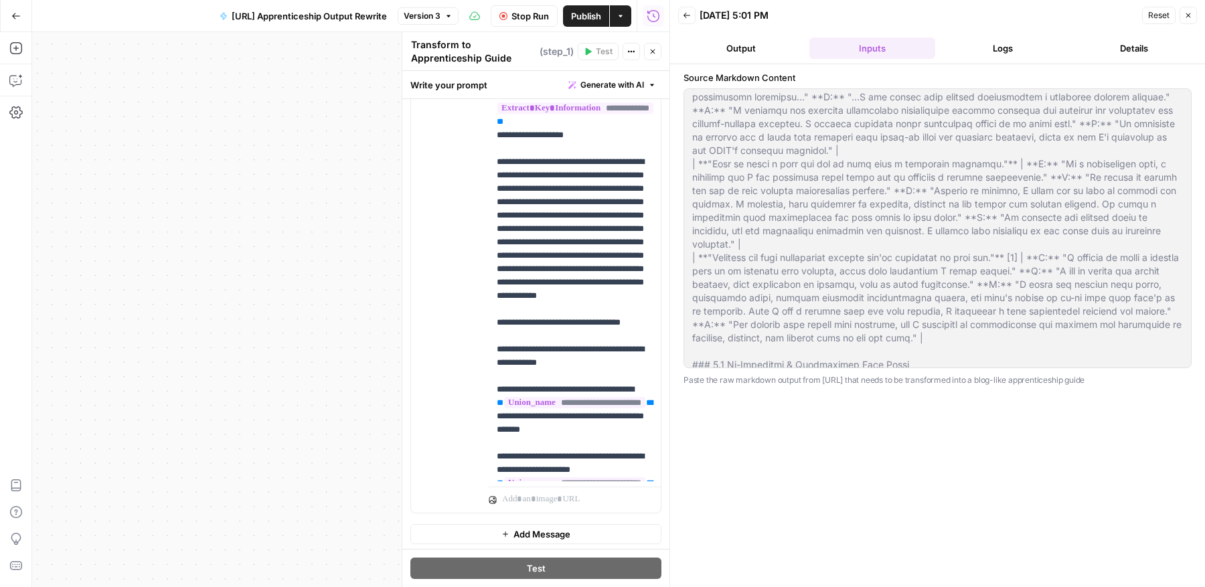
scroll to position [3454, 0]
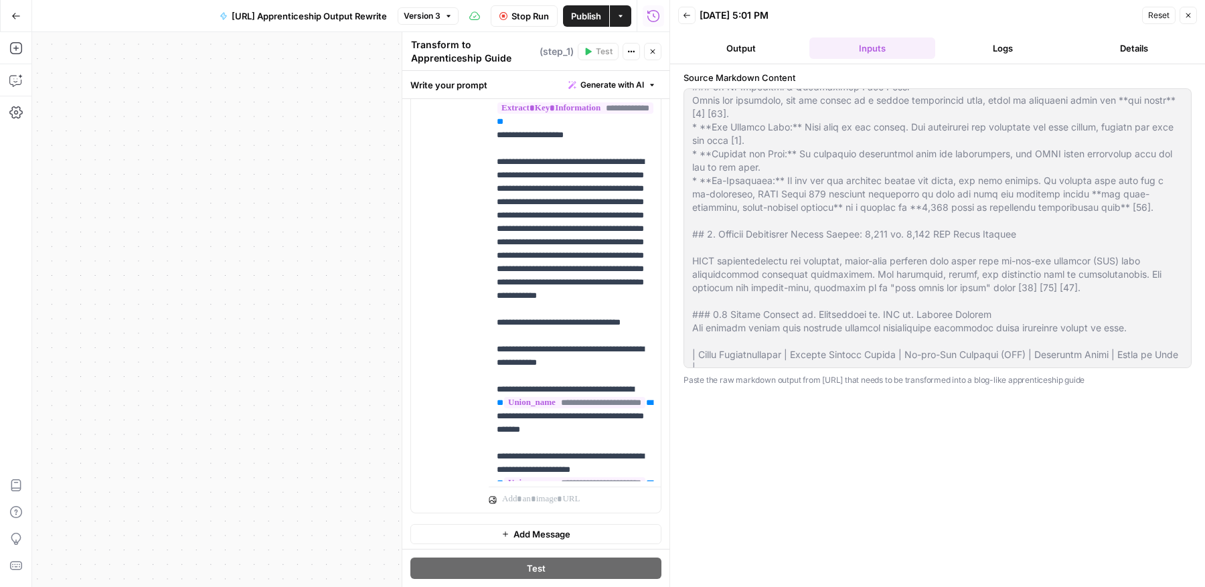
click at [771, 44] on button "Output" at bounding box center [741, 47] width 126 height 21
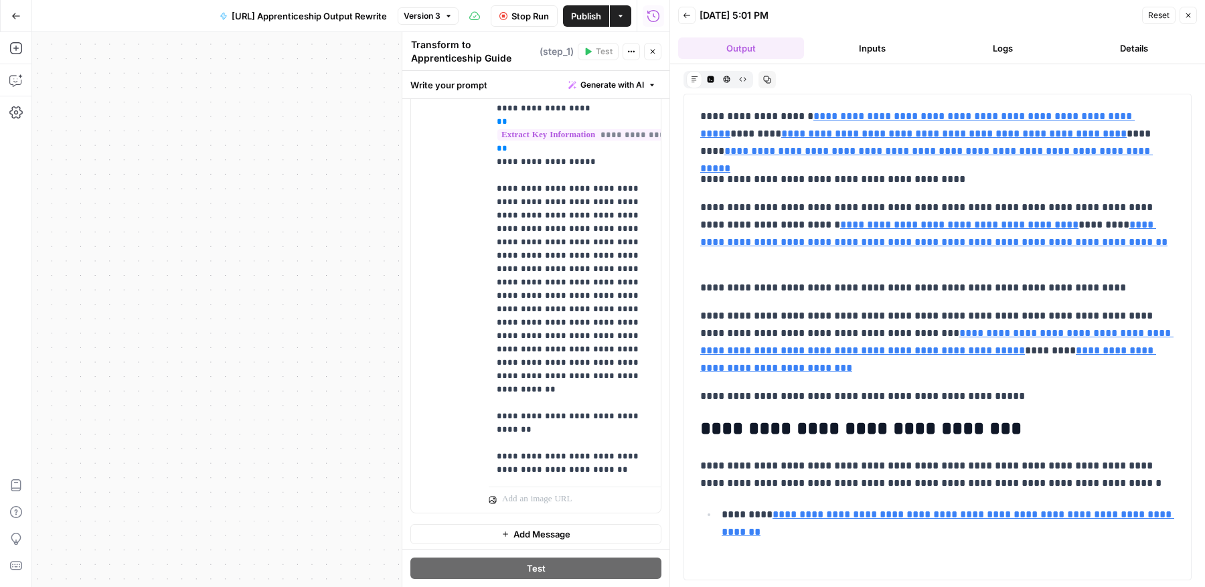
scroll to position [8129, 0]
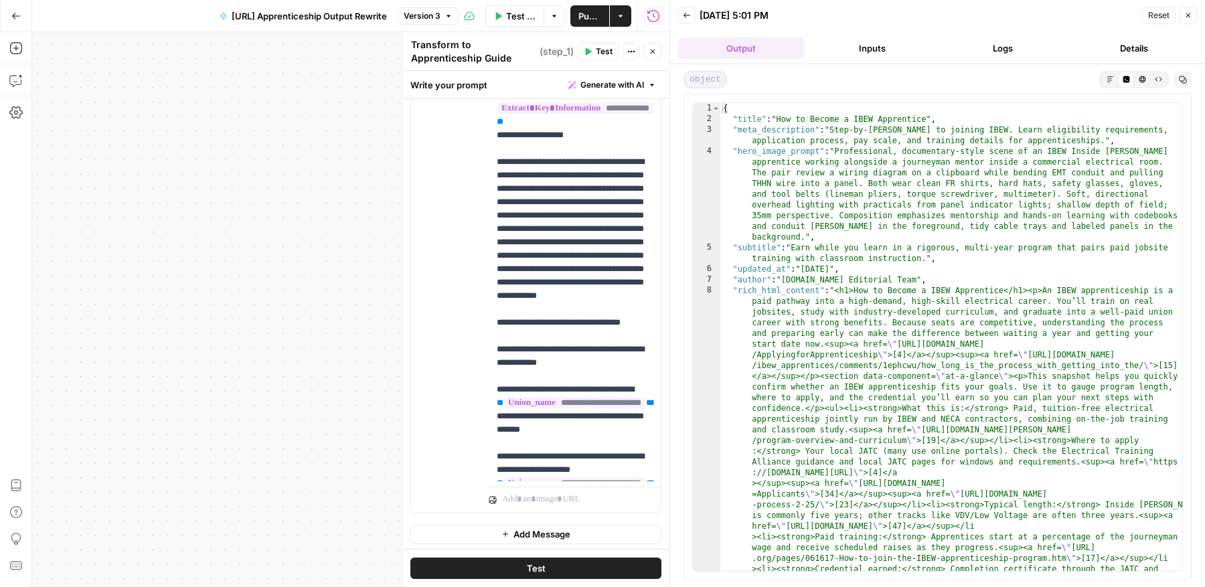
click at [863, 40] on button "Inputs" at bounding box center [872, 47] width 126 height 21
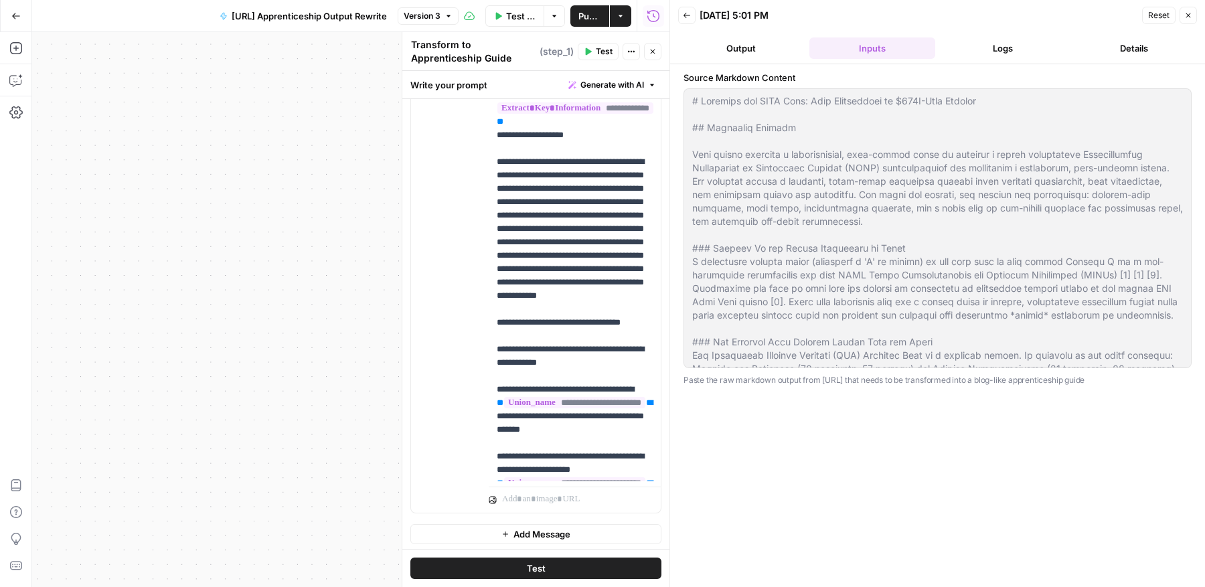
click at [966, 45] on button "Logs" at bounding box center [1003, 47] width 126 height 21
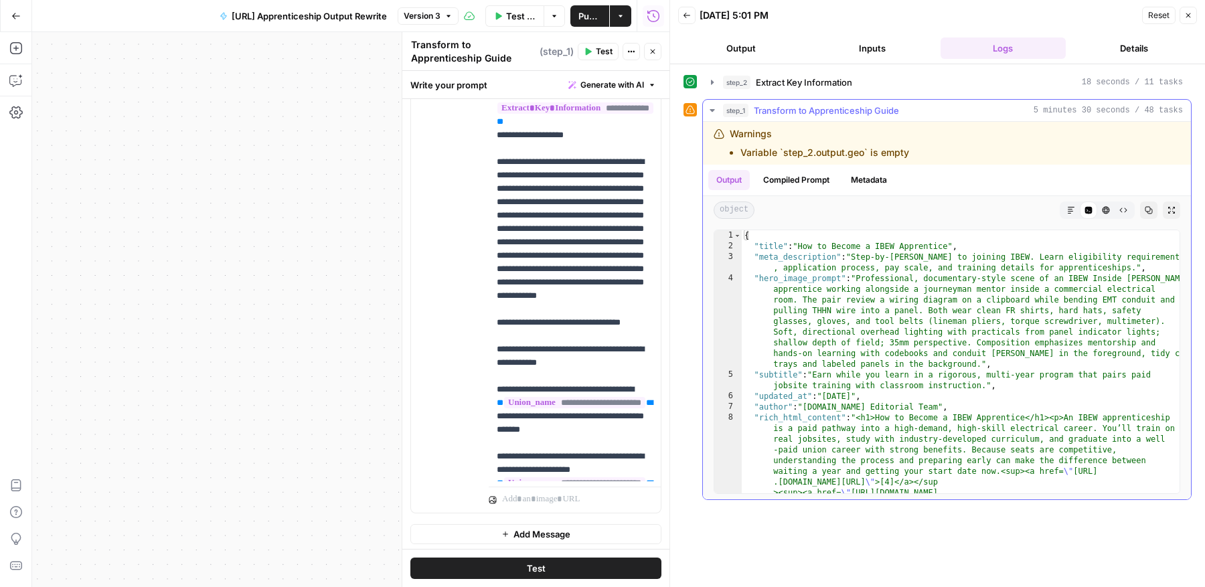
click at [711, 110] on icon "button" at bounding box center [712, 110] width 11 height 11
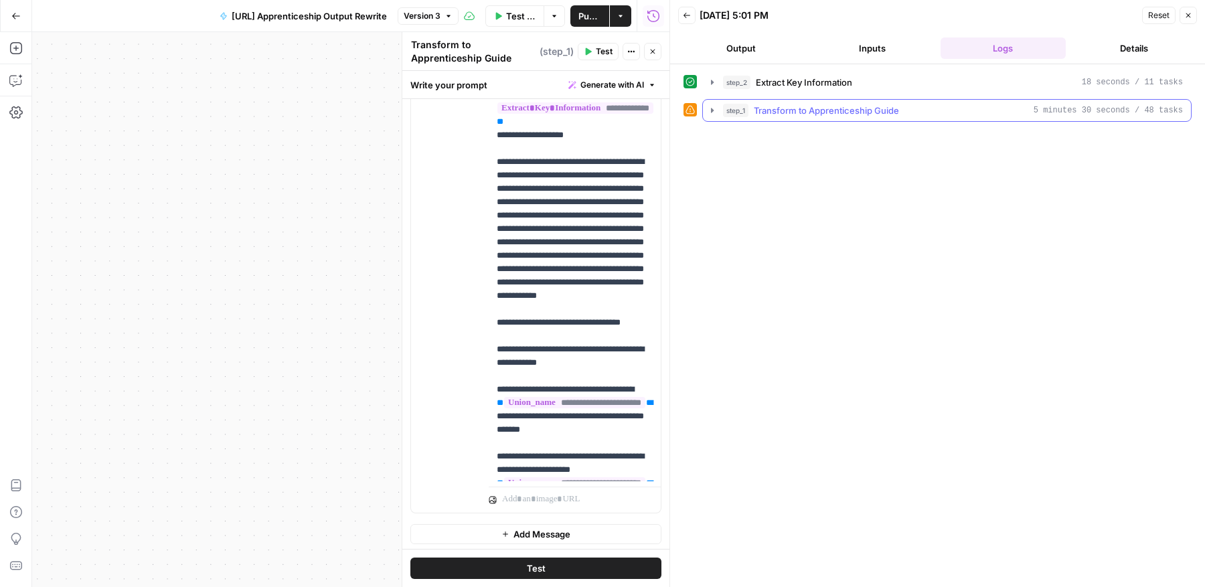
click at [711, 110] on icon "button" at bounding box center [712, 110] width 3 height 5
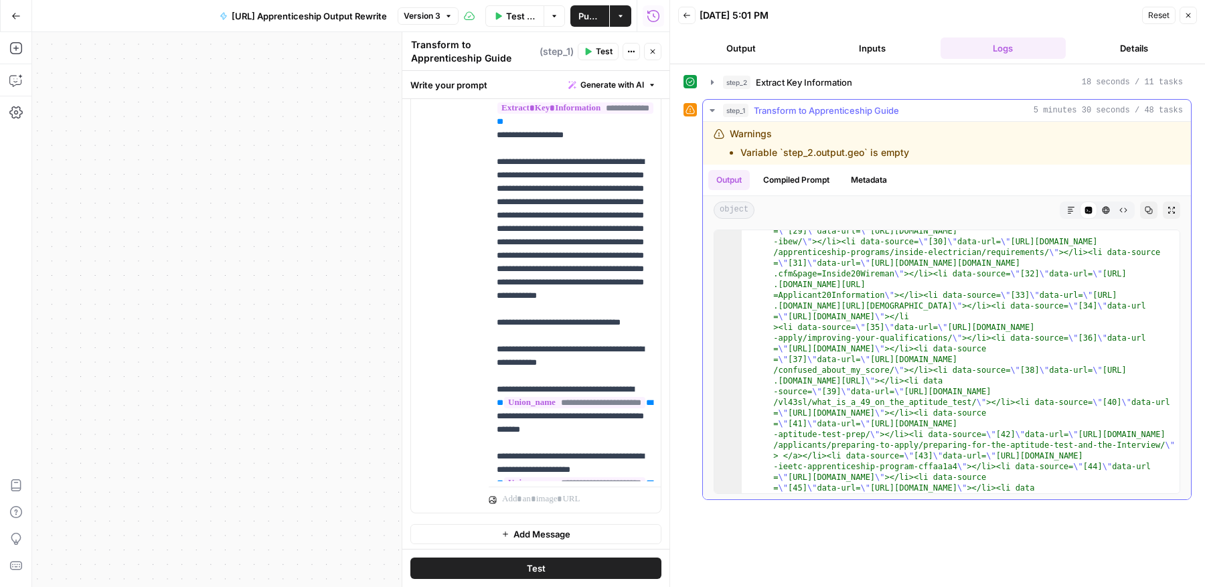
scroll to position [4083, 0]
